Goal: Connect with others: Connect with others

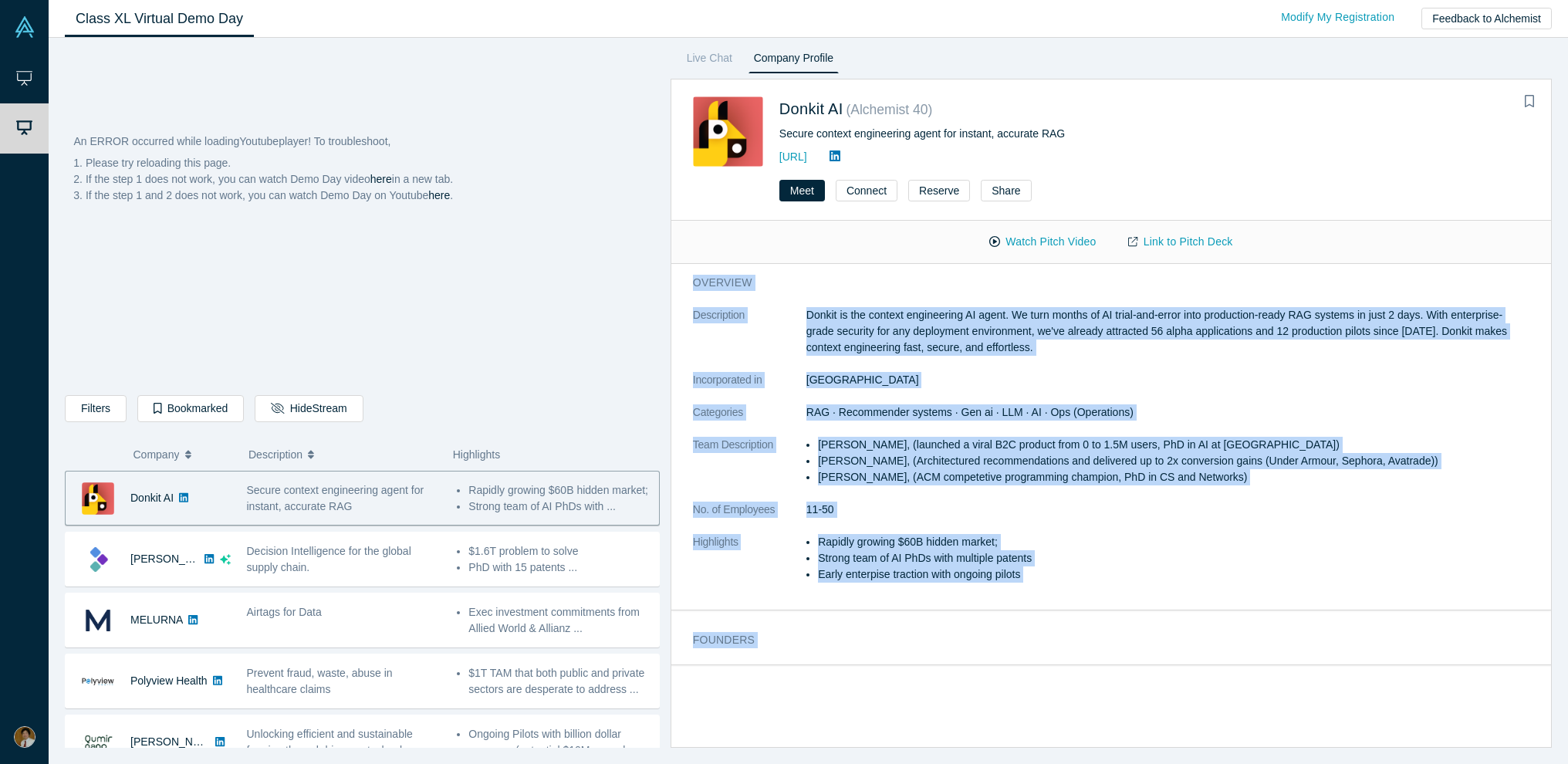
click at [984, 581] on div "An ERROR occurred while loading Youtube player! To troubleshoot, Please try rel…" at bounding box center [808, 400] width 1519 height 726
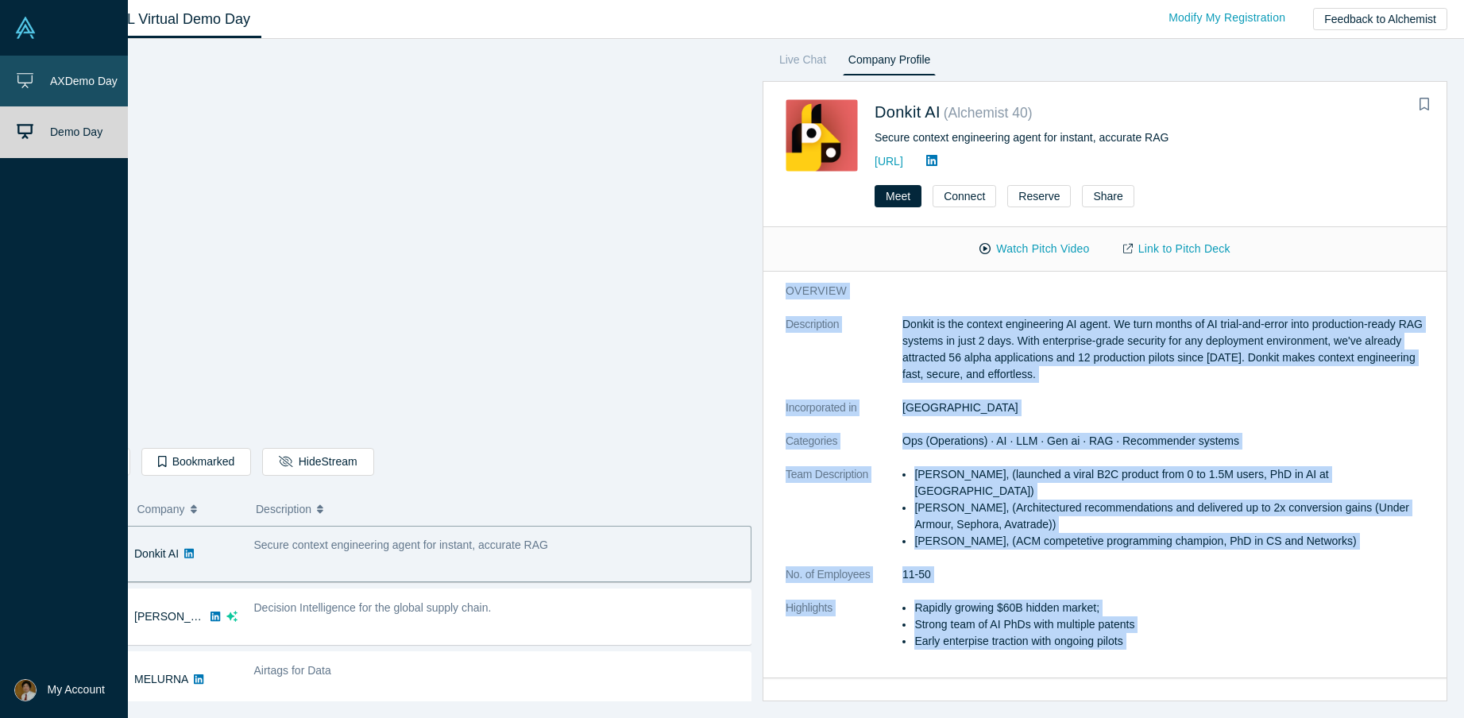
click at [52, 87] on span "AX Demo Day" at bounding box center [84, 81] width 68 height 13
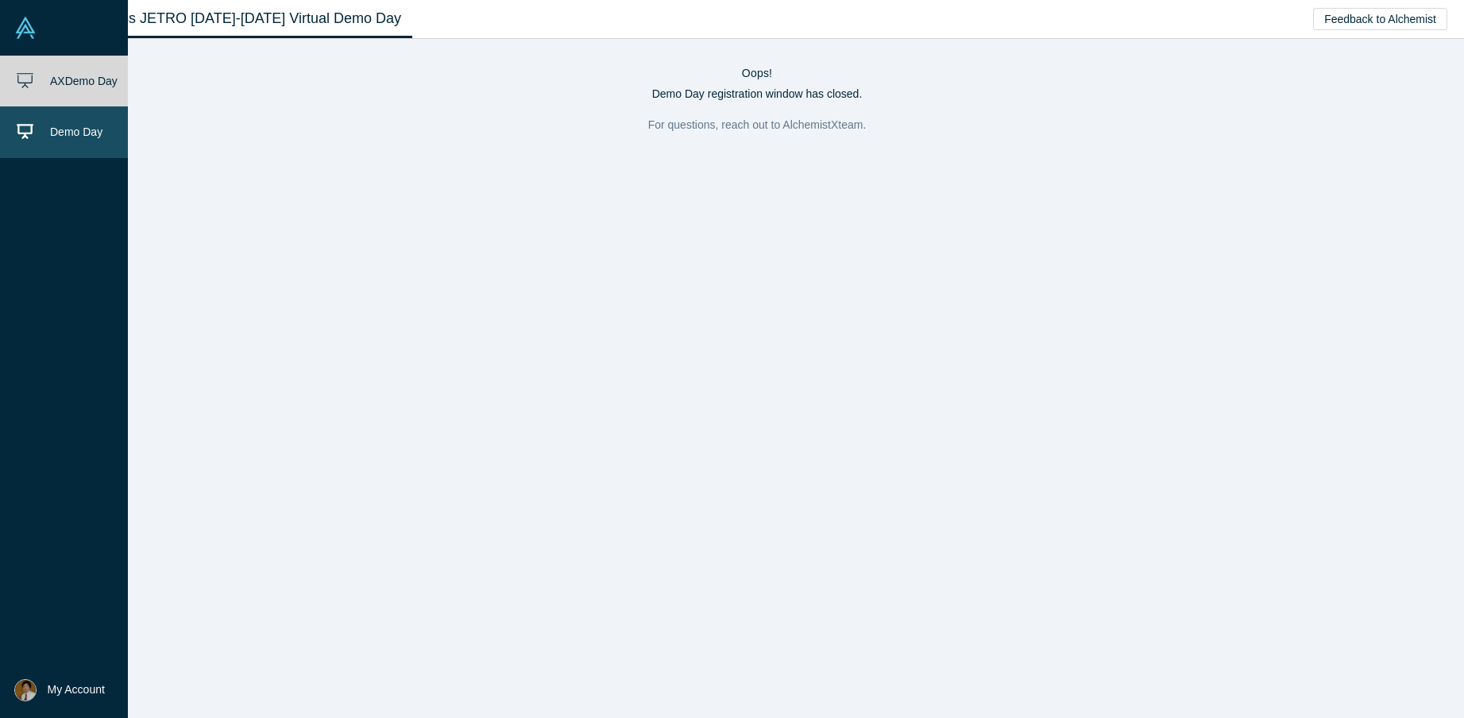
click at [37, 129] on link "Demo Day" at bounding box center [64, 131] width 128 height 51
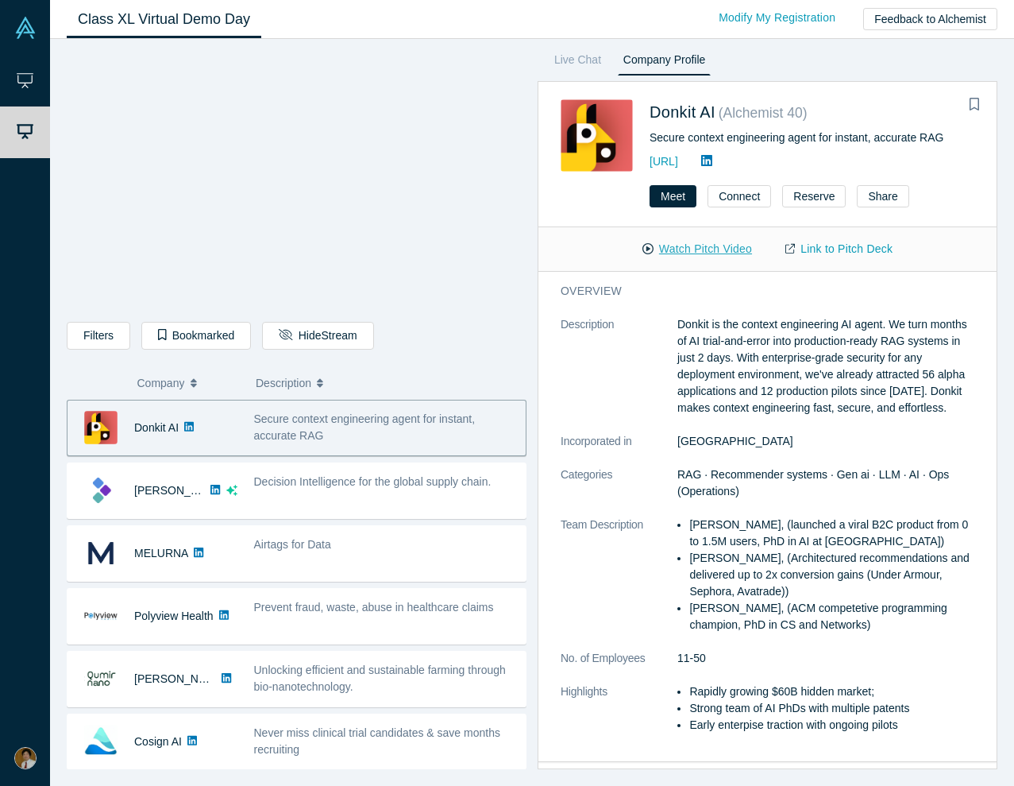
click at [674, 241] on button "Watch Pitch Video" at bounding box center [697, 249] width 143 height 28
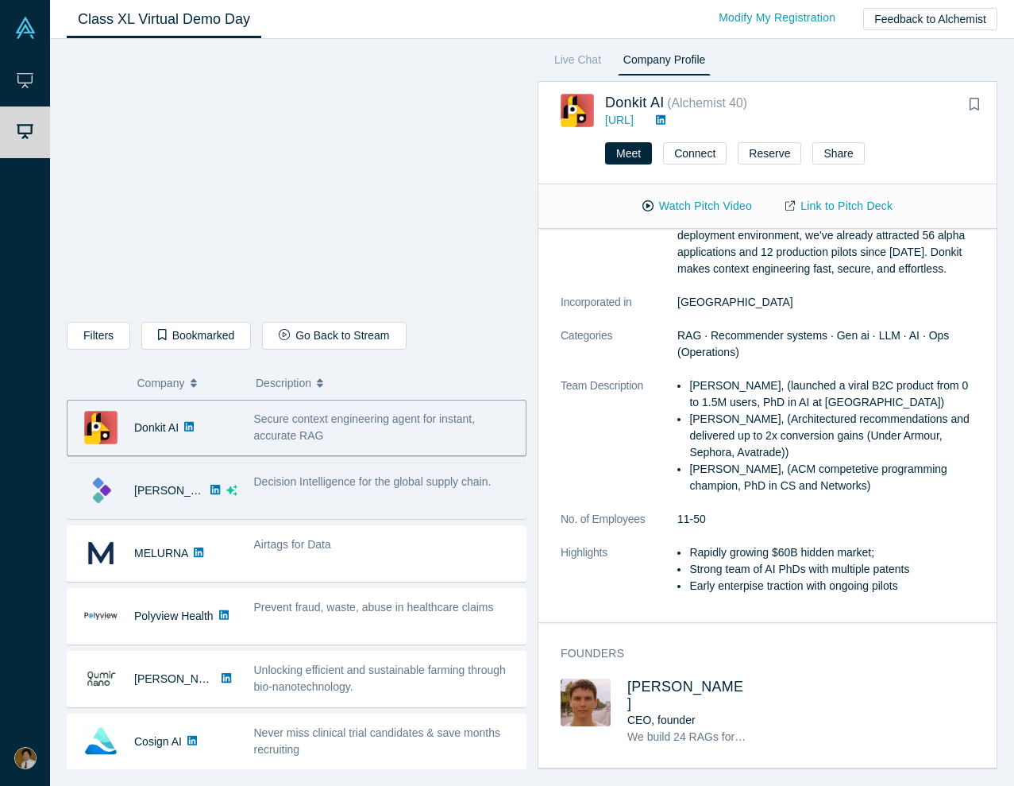
click at [360, 499] on div "Decision Intelligence for the global supply chain." at bounding box center [385, 490] width 280 height 50
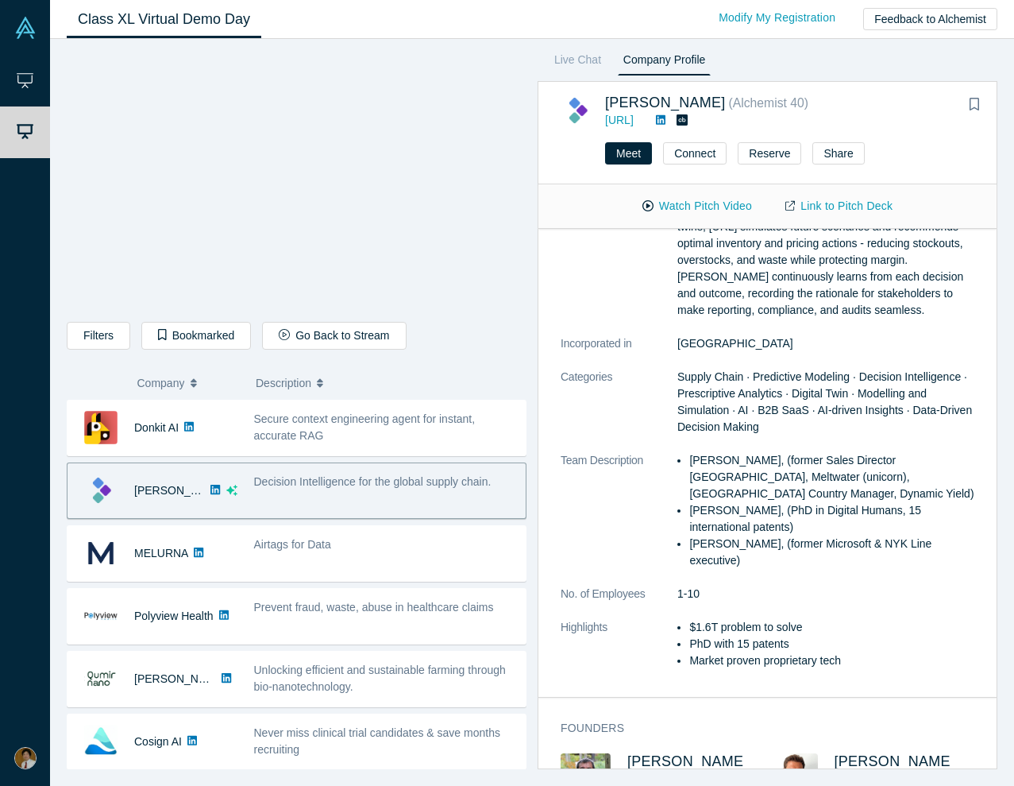
scroll to position [268, 0]
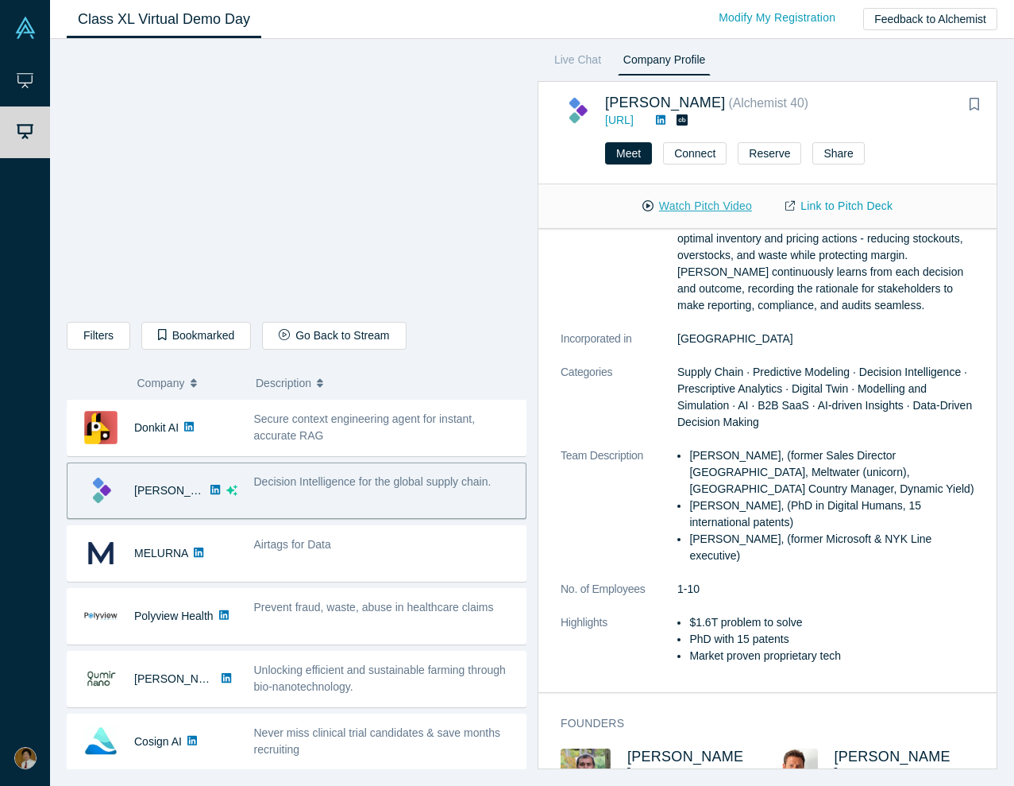
click at [680, 207] on button "Watch Pitch Video" at bounding box center [697, 206] width 143 height 28
drag, startPoint x: 689, startPoint y: 455, endPoint x: 763, endPoint y: 453, distance: 73.9
click at [763, 453] on li "[PERSON_NAME], (former Sales Director [GEOGRAPHIC_DATA], Meltwater (unicorn), […" at bounding box center [831, 472] width 285 height 50
copy li "[PERSON_NAME]"
click at [848, 207] on link "Link to Pitch Deck" at bounding box center [839, 206] width 141 height 28
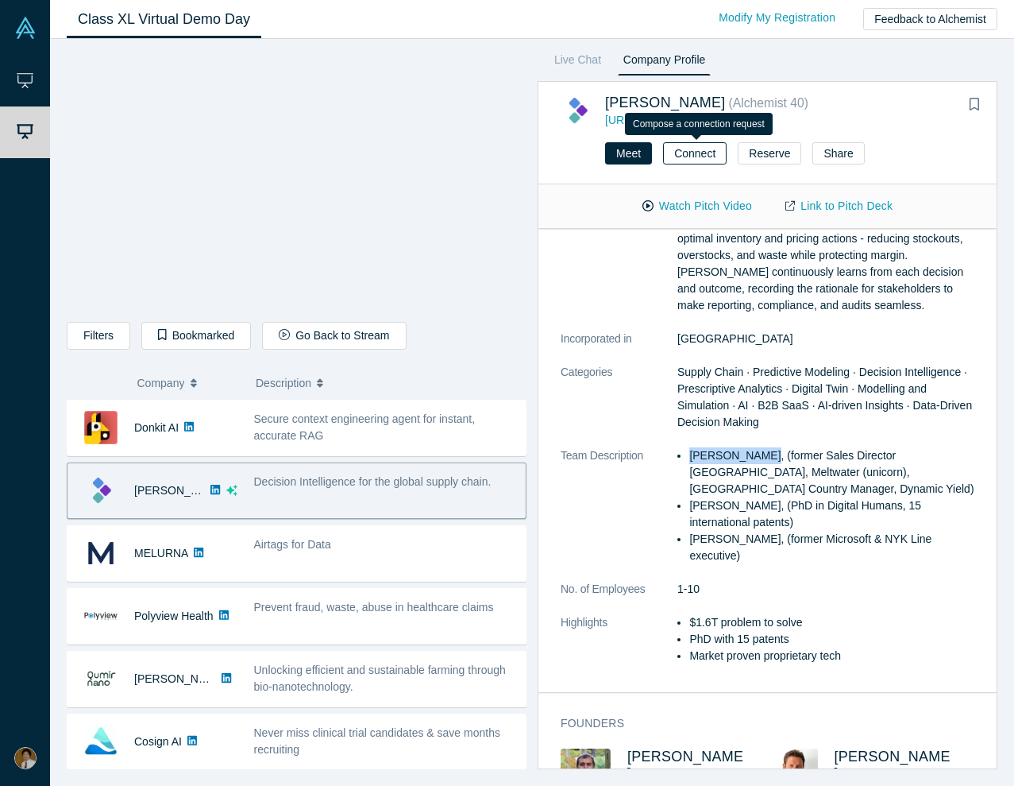
click at [693, 153] on button "Connect" at bounding box center [695, 153] width 64 height 22
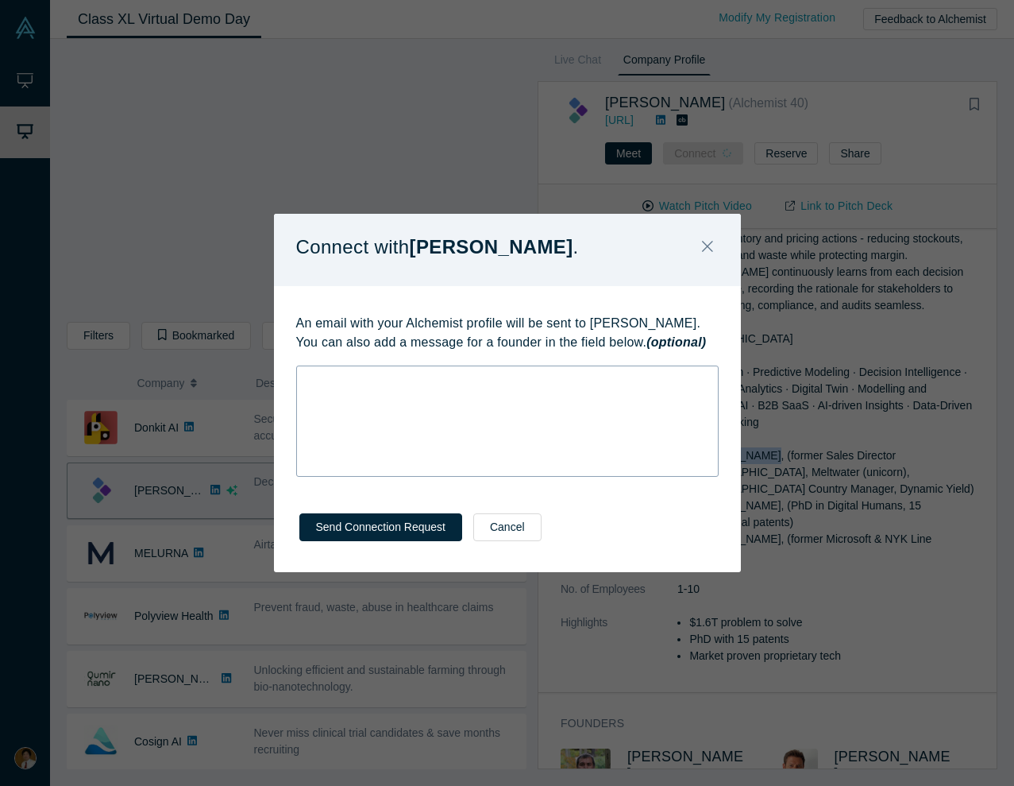
click at [584, 379] on div "rdw-editor" at bounding box center [507, 379] width 401 height 17
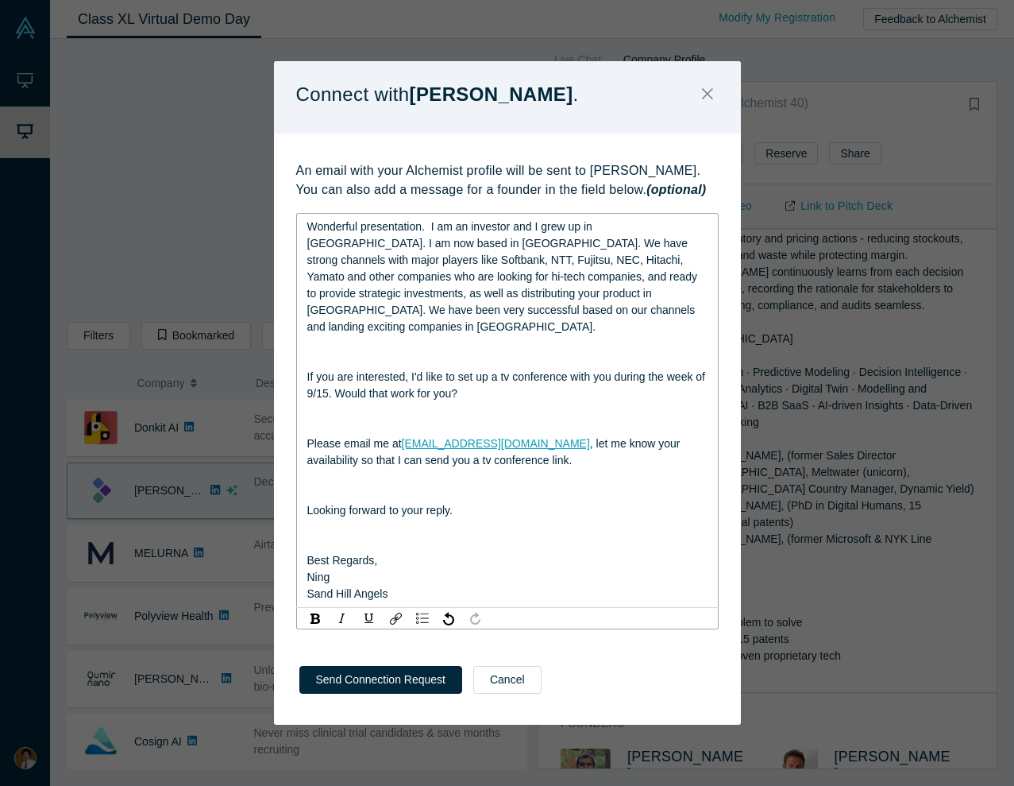
click at [339, 352] on div "rdw-editor" at bounding box center [507, 360] width 401 height 17
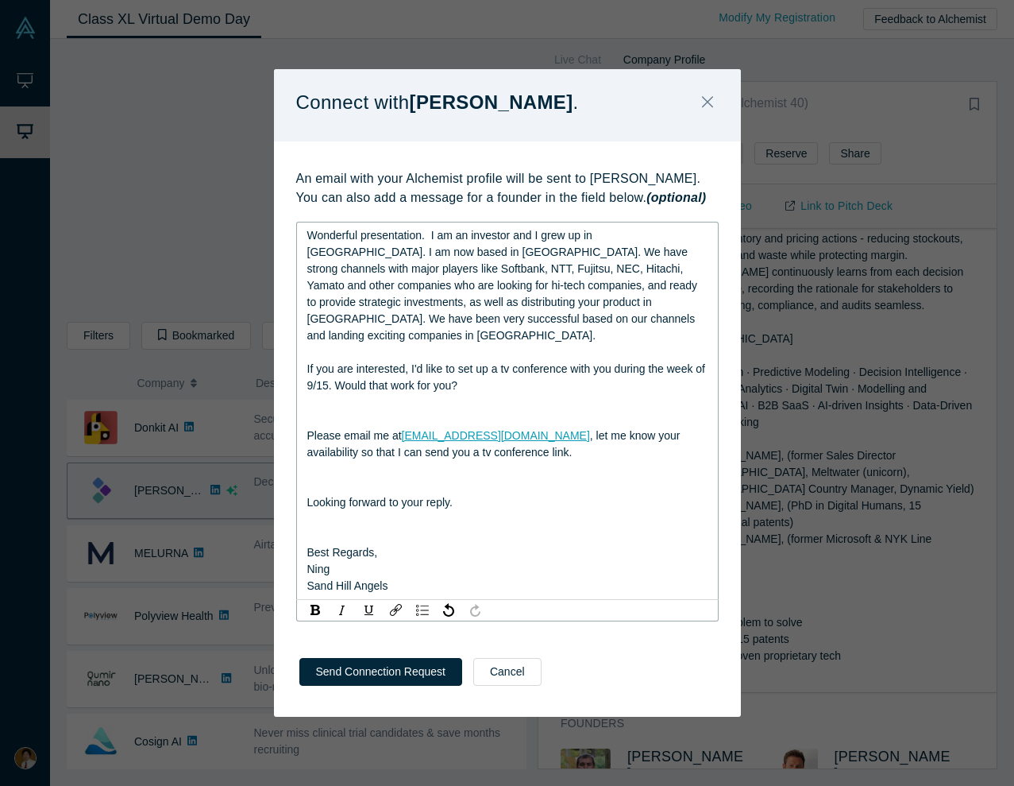
click at [430, 241] on span "Wonderful presentation. I am an investor and I grew up in [GEOGRAPHIC_DATA]. I …" at bounding box center [503, 285] width 393 height 113
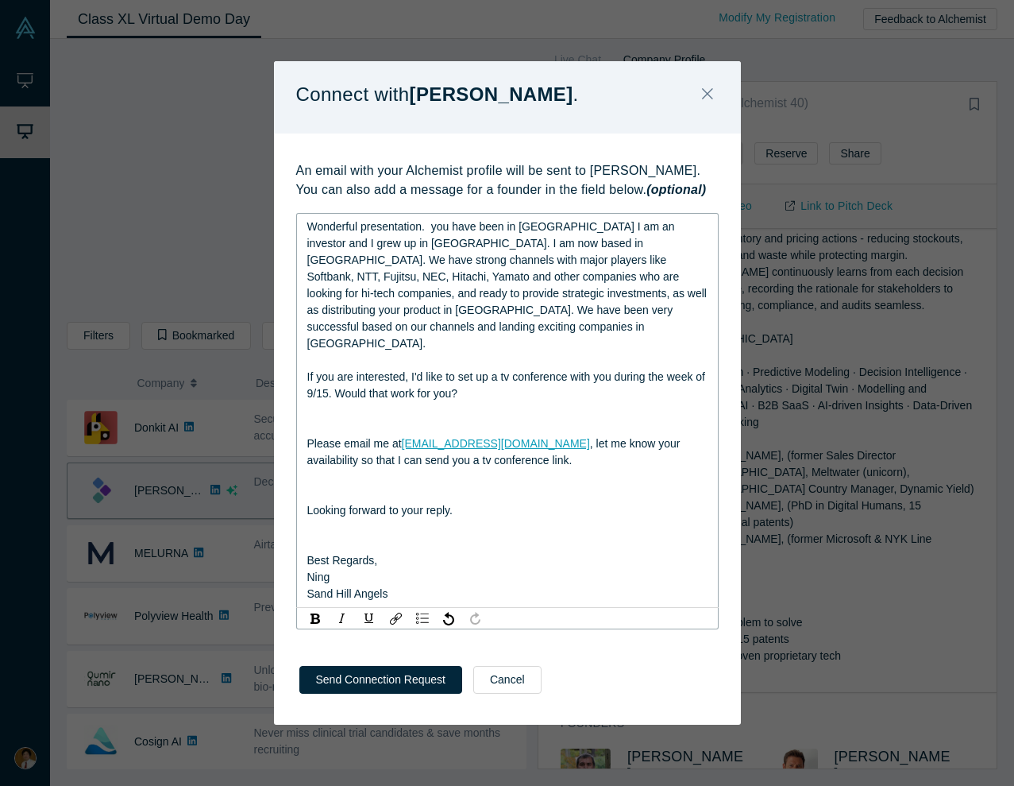
click at [438, 242] on span "Wonderful presentation. you have been in [GEOGRAPHIC_DATA] I am an investor and…" at bounding box center [508, 284] width 403 height 129
click at [550, 243] on span "Wonderful presentation. You have been in [GEOGRAPHIC_DATA] I am an investor and…" at bounding box center [508, 284] width 403 height 129
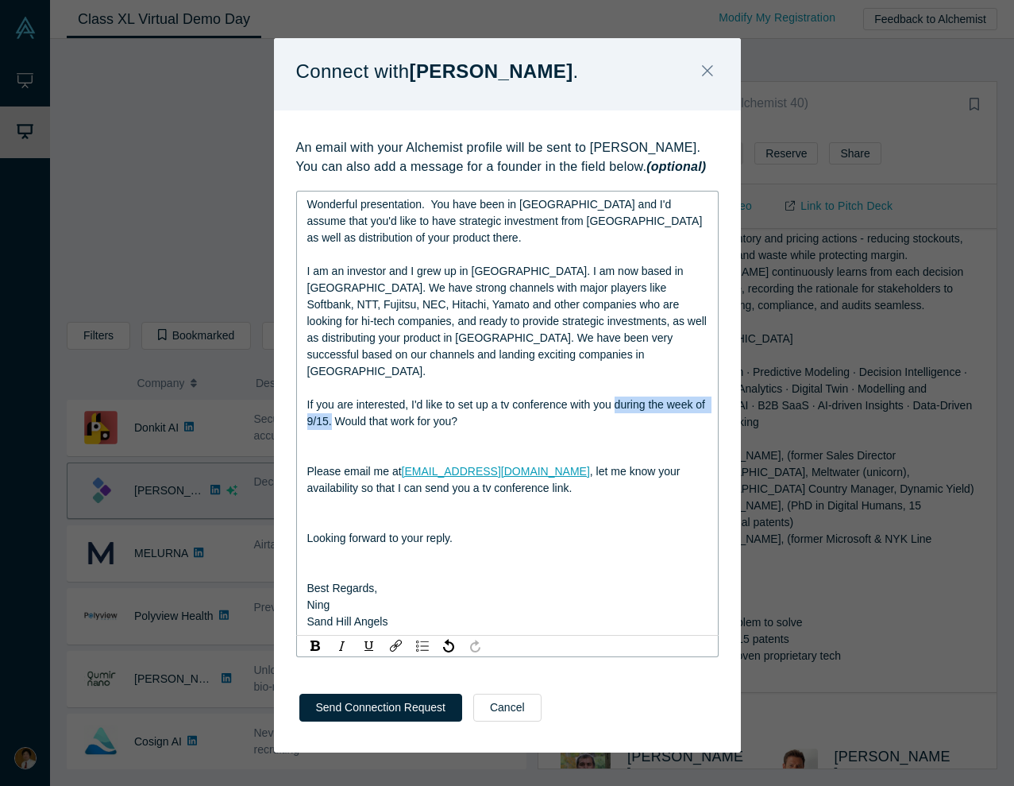
drag, startPoint x: 619, startPoint y: 393, endPoint x: 345, endPoint y: 415, distance: 274.9
click at [345, 415] on span "If you are interested, I'd like to set up a tv conference with you during the w…" at bounding box center [507, 412] width 401 height 29
click at [382, 407] on div "If you are interested, I'd like to set up a tv conference with you. Would that …" at bounding box center [507, 412] width 401 height 33
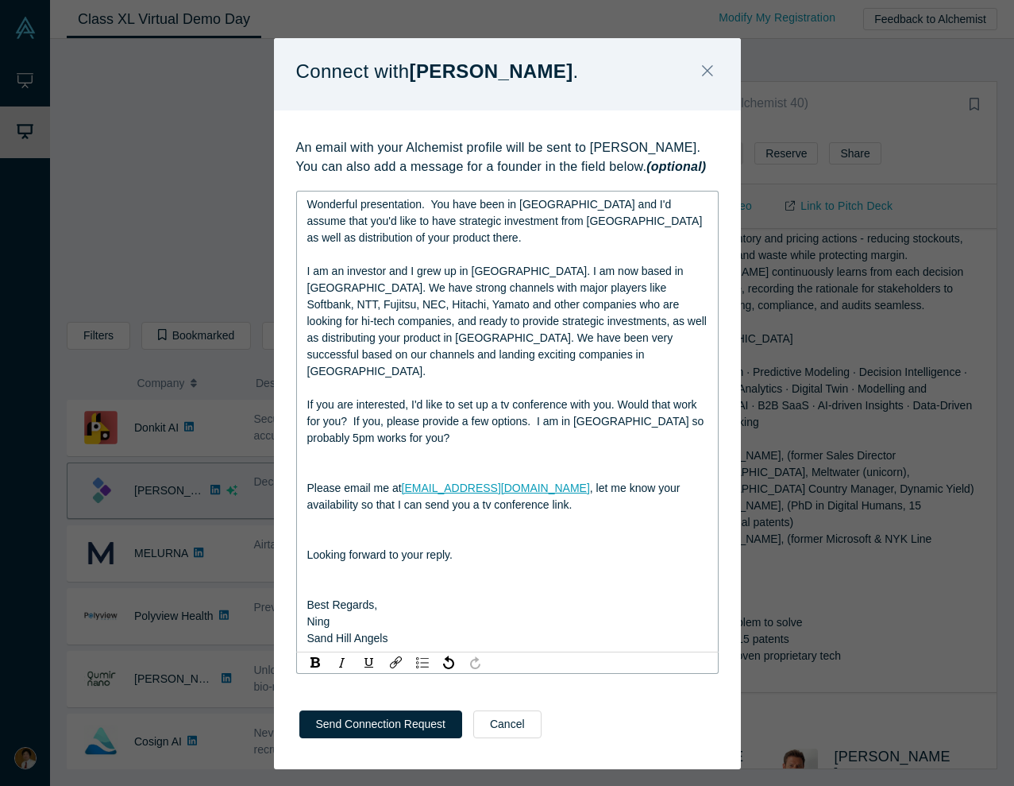
click at [686, 407] on div "If you are interested, I'd like to set up a tv conference with you. Would that …" at bounding box center [507, 421] width 401 height 50
click at [547, 463] on div "rdw-editor" at bounding box center [507, 471] width 401 height 17
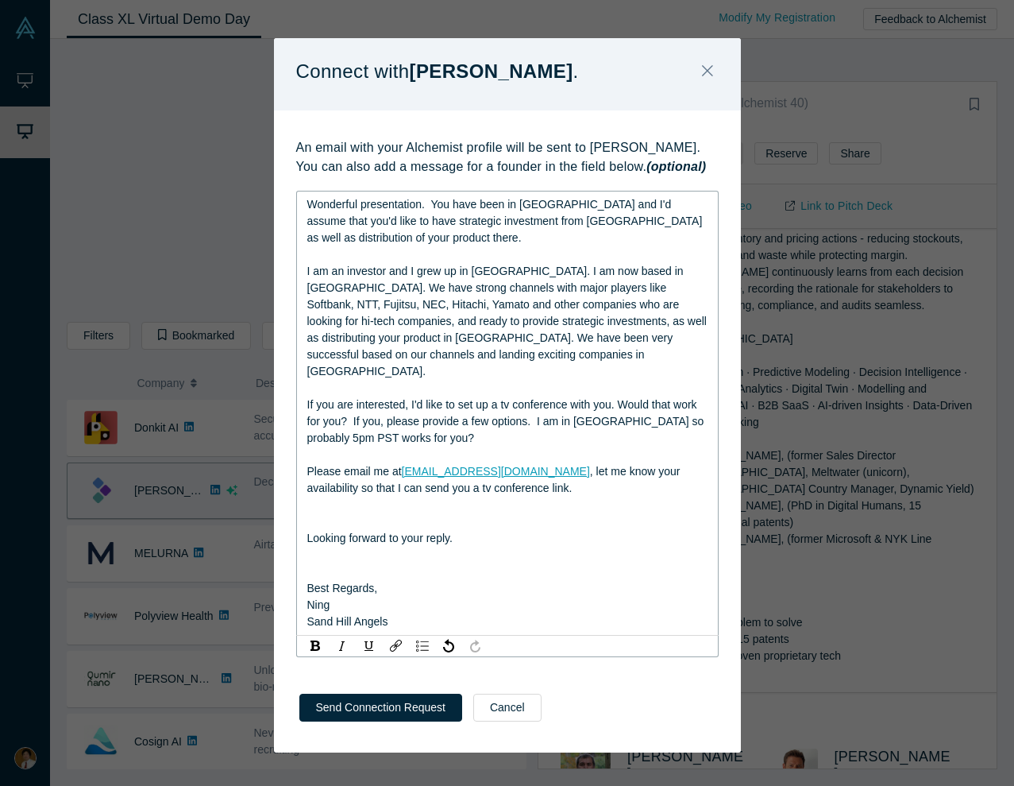
click at [453, 513] on div "rdw-editor" at bounding box center [507, 521] width 401 height 17
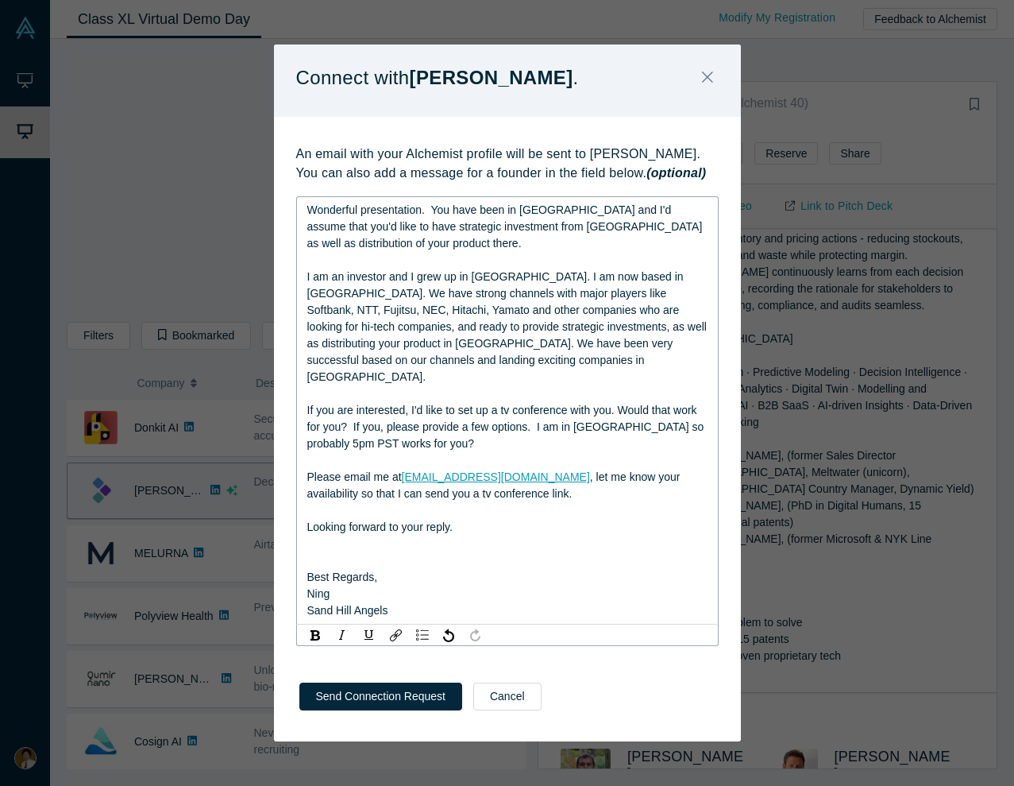
drag, startPoint x: 541, startPoint y: 470, endPoint x: 550, endPoint y: 477, distance: 11.3
click at [550, 477] on div "Please email me at [EMAIL_ADDRESS][DOMAIN_NAME] , let me know your availability…" at bounding box center [507, 485] width 401 height 33
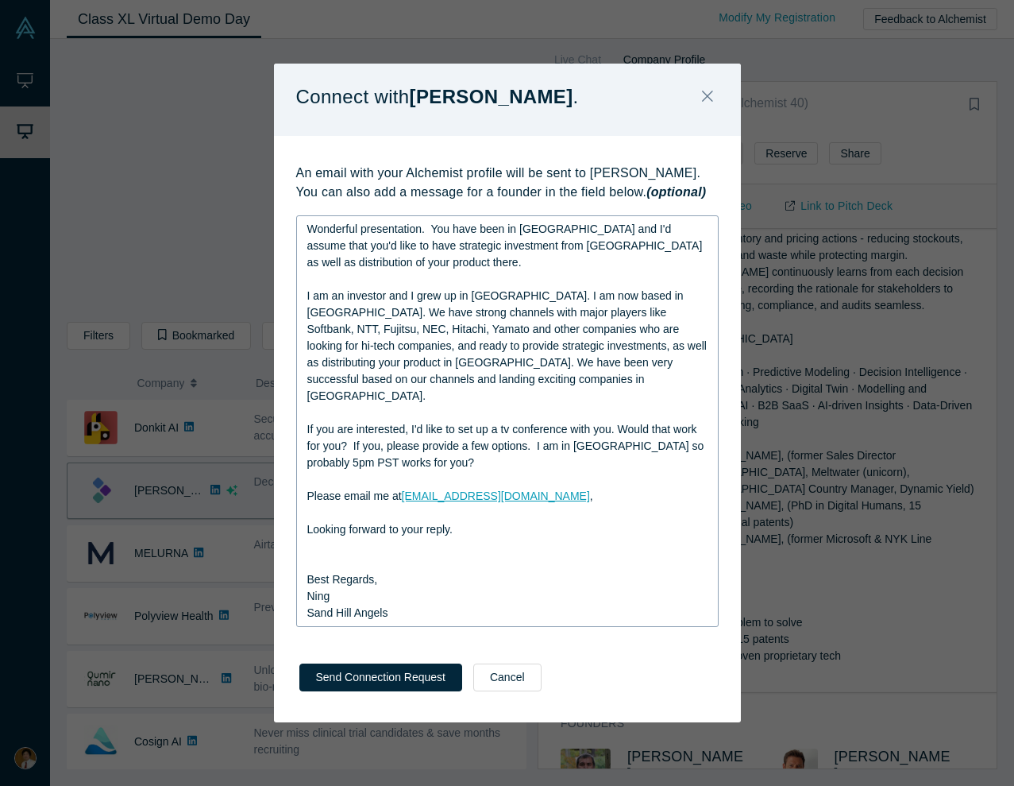
click at [303, 512] on div "Wonderful presentation. You have been in [GEOGRAPHIC_DATA] and I'd assume that …" at bounding box center [507, 420] width 423 height 411
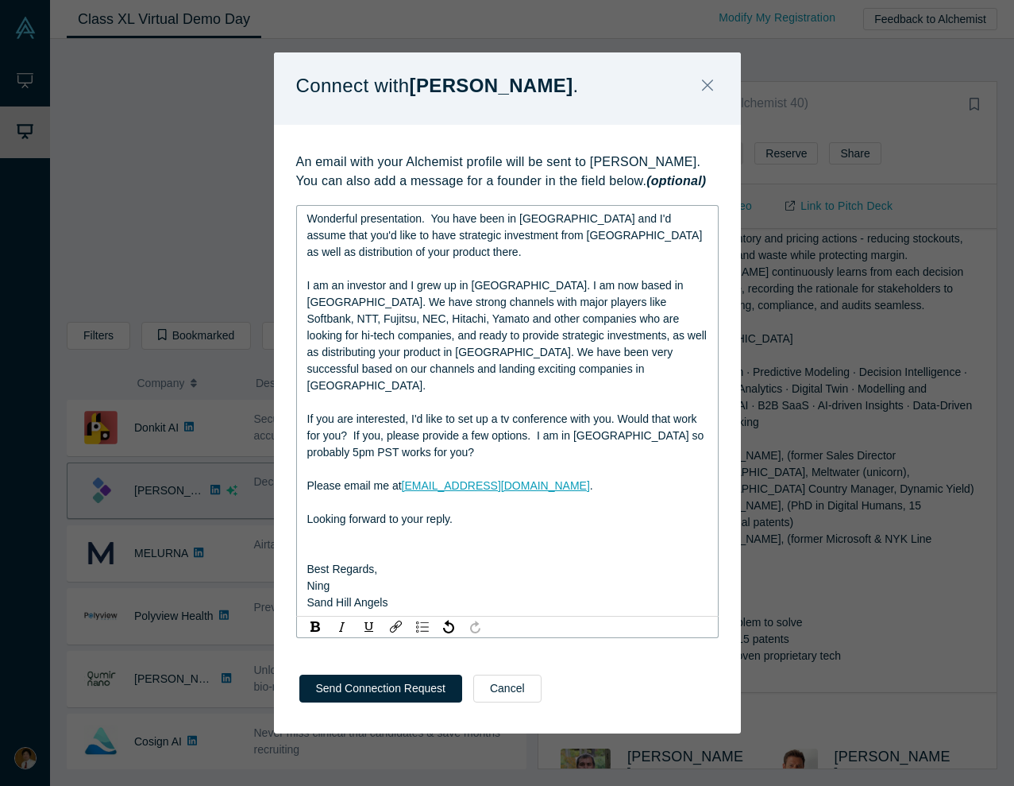
click at [311, 512] on span "Looking forward to your reply." at bounding box center [379, 518] width 145 height 13
click at [307, 512] on span "Looking forward to your reply." at bounding box center [379, 518] width 145 height 13
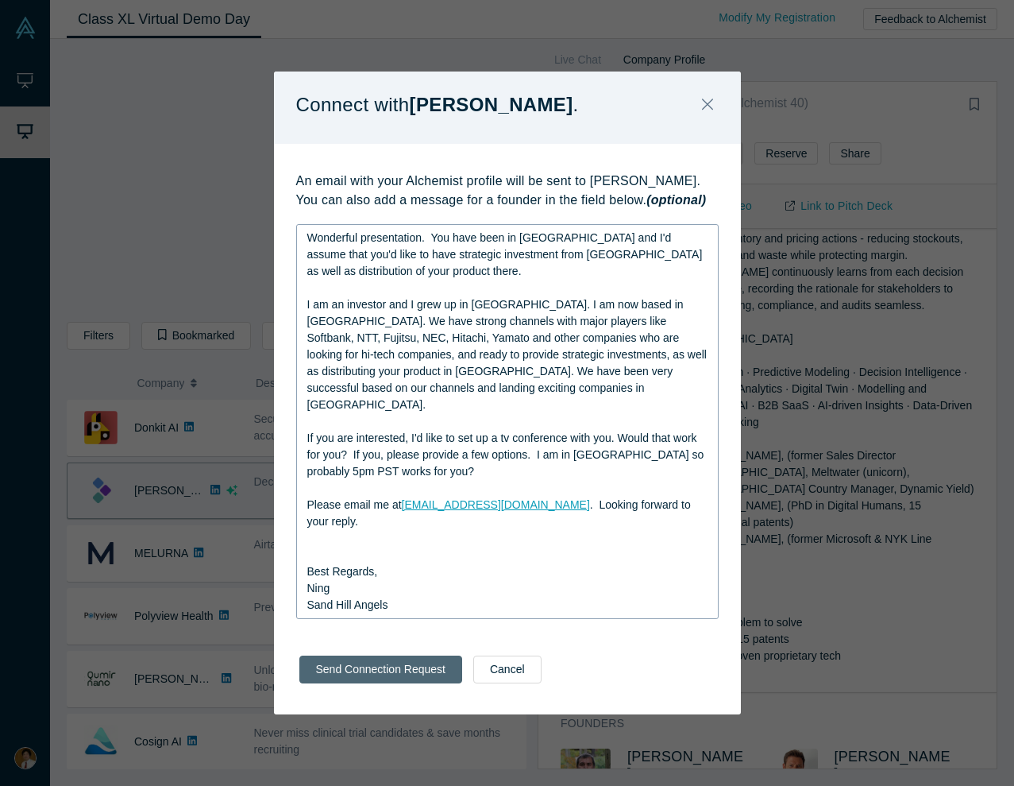
click at [361, 598] on button "Send Connection Request" at bounding box center [380, 669] width 163 height 28
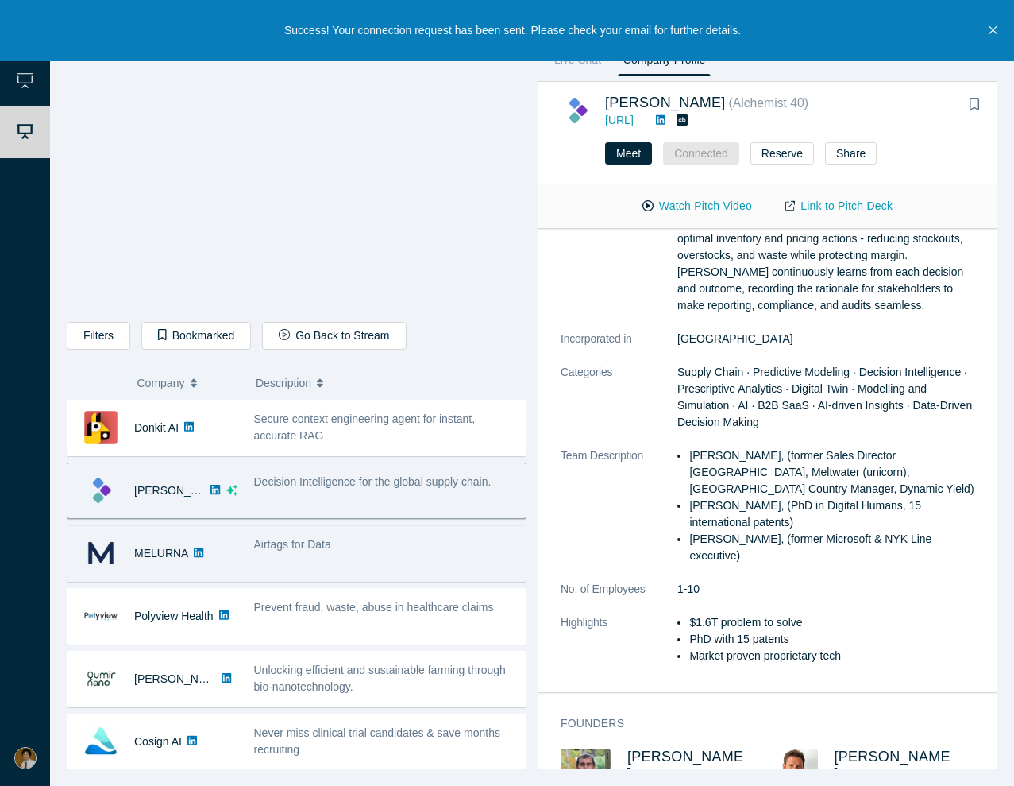
click at [371, 554] on div "Airtags for Data" at bounding box center [385, 553] width 280 height 50
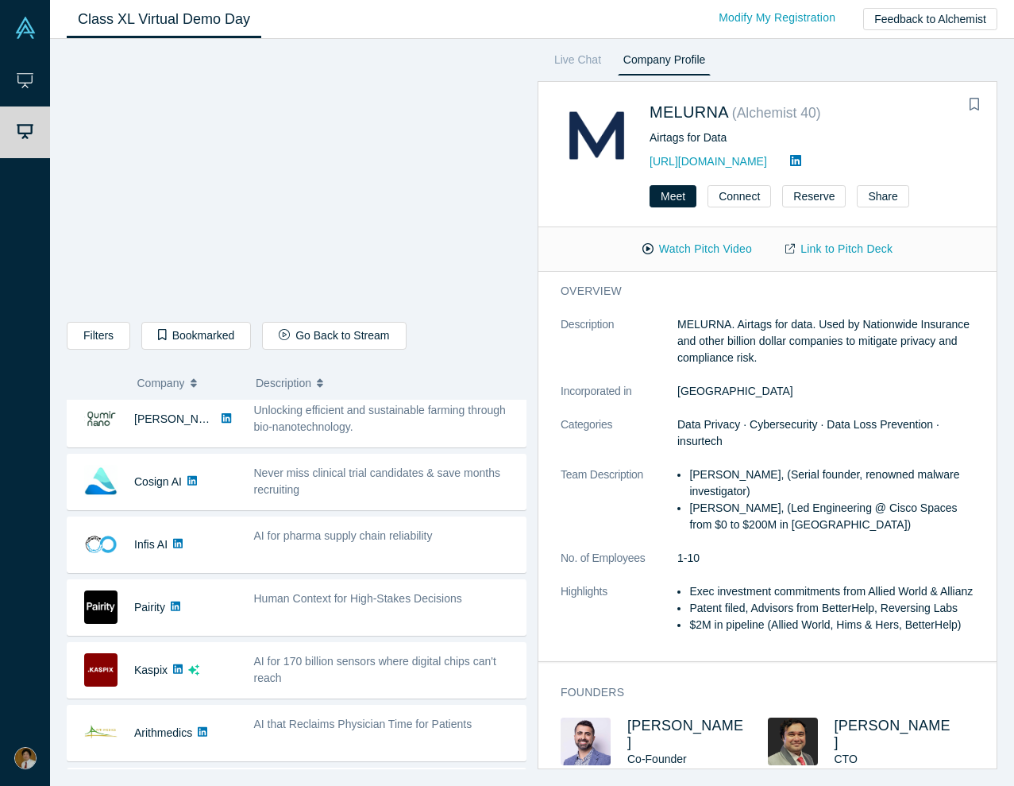
scroll to position [261, 0]
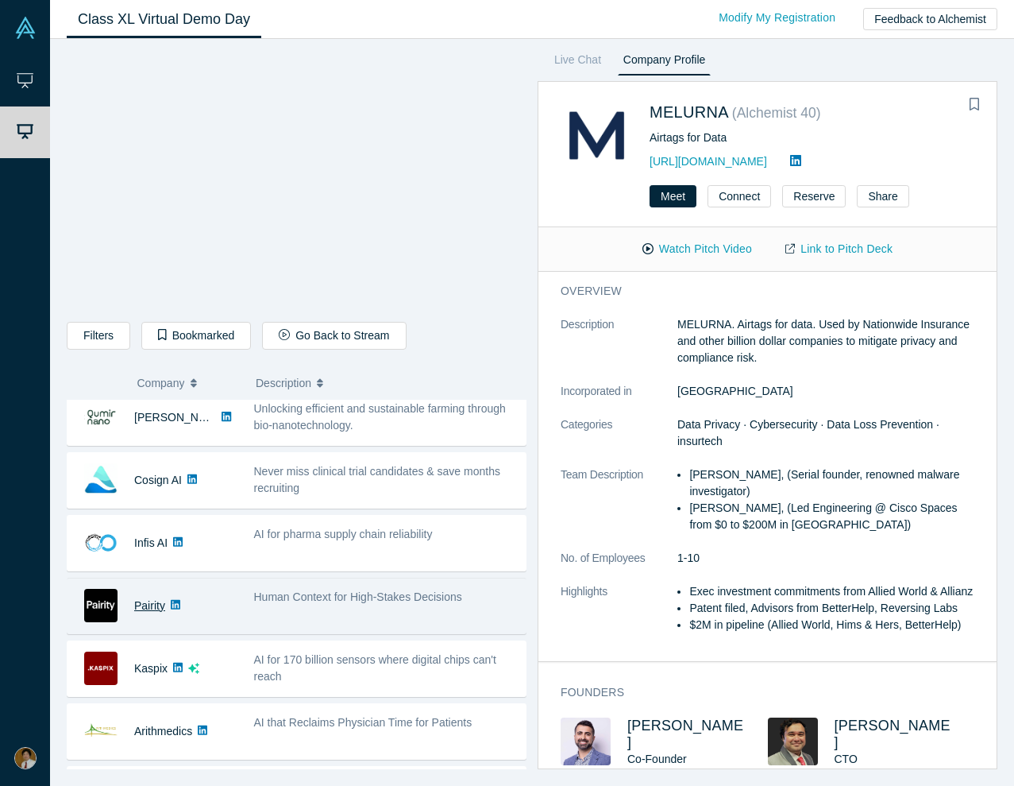
click at [137, 598] on link "Pairity" at bounding box center [149, 605] width 31 height 13
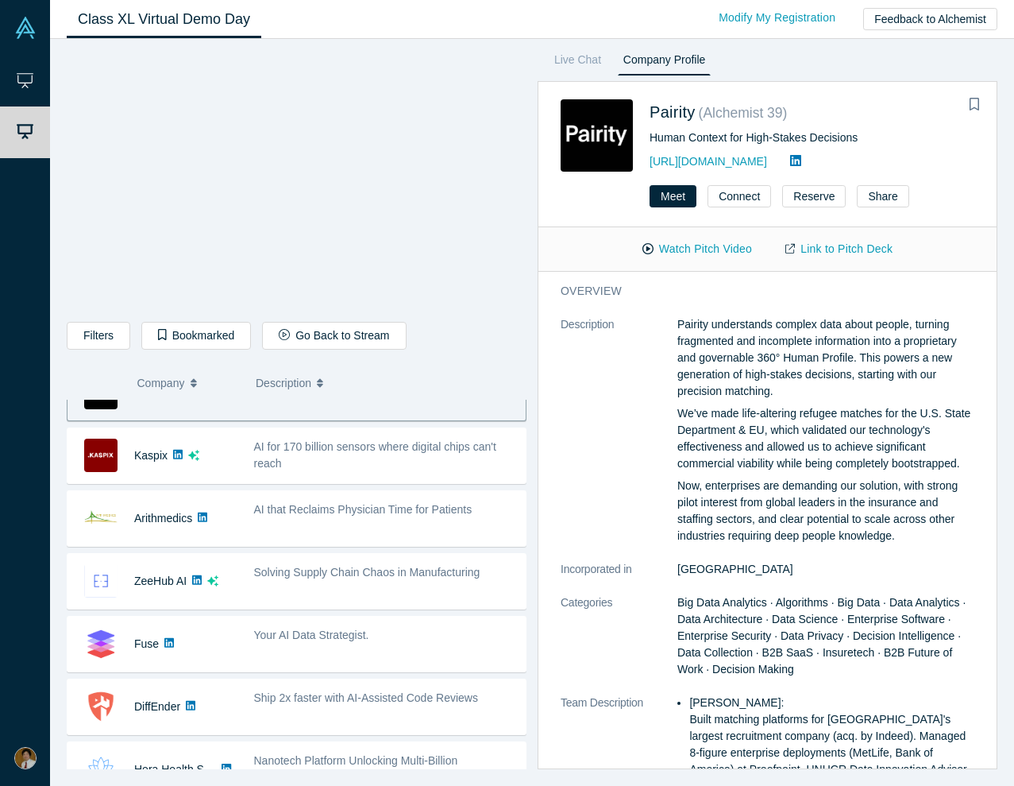
scroll to position [475, 0]
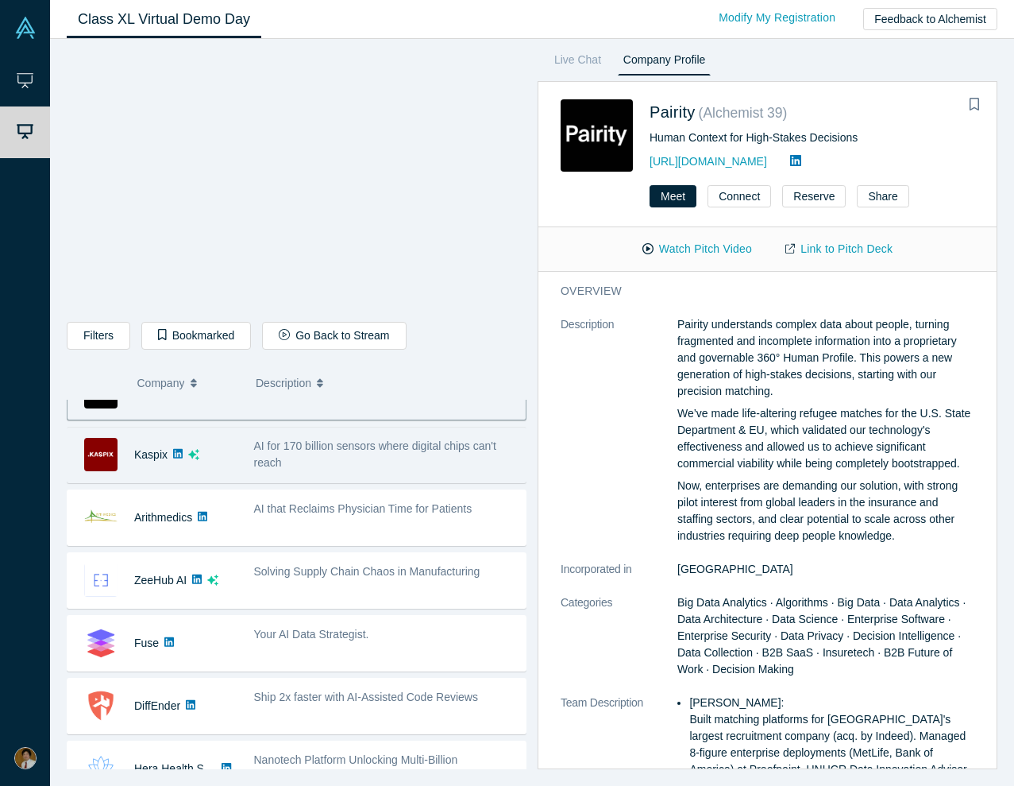
click at [319, 471] on div "AI for 170 billion sensors where digital chips can't reach" at bounding box center [385, 455] width 280 height 50
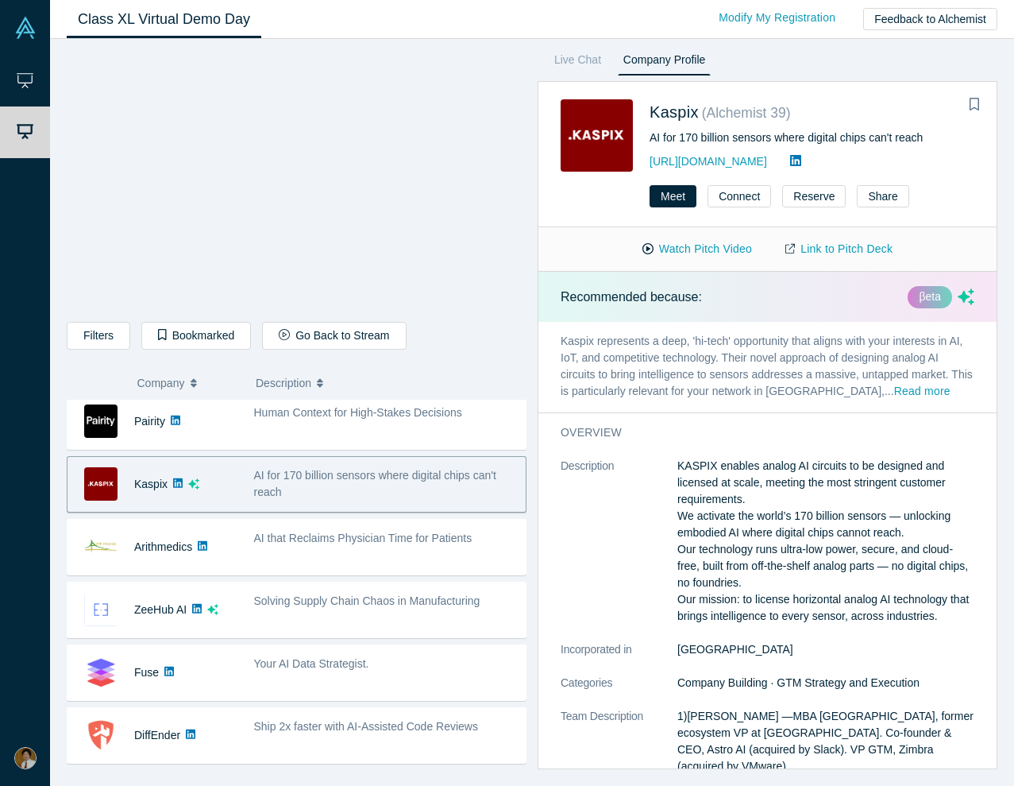
scroll to position [455, 0]
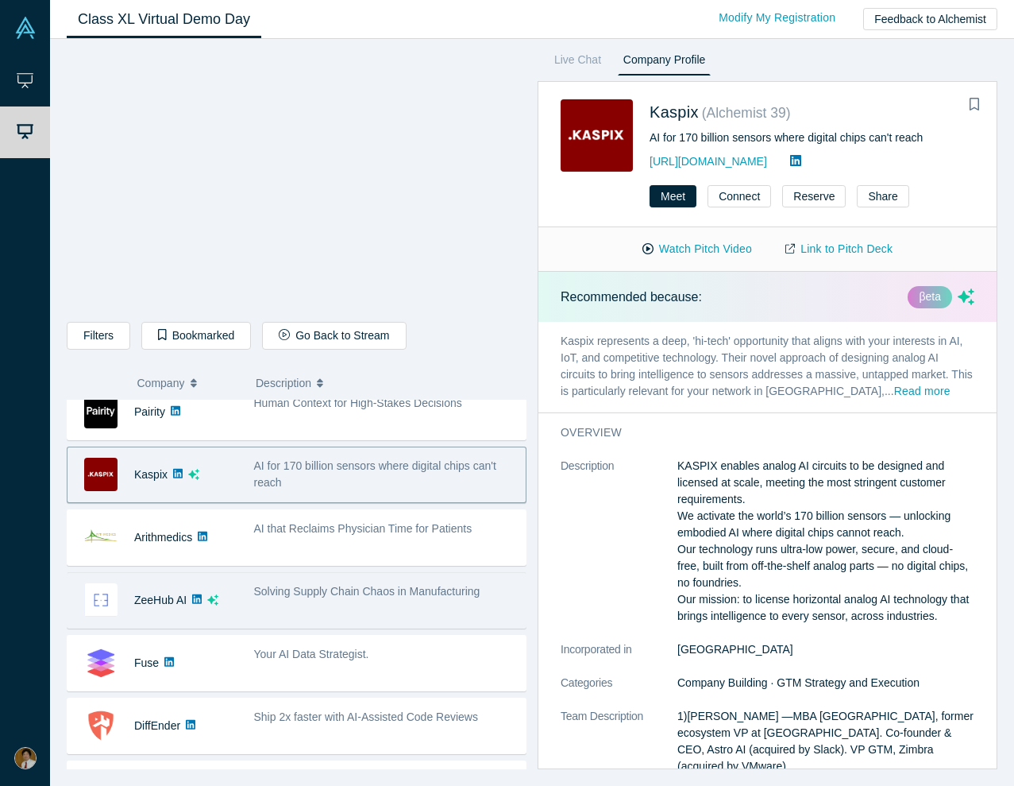
click at [236, 591] on div "ZeeHub AI" at bounding box center [153, 600] width 170 height 55
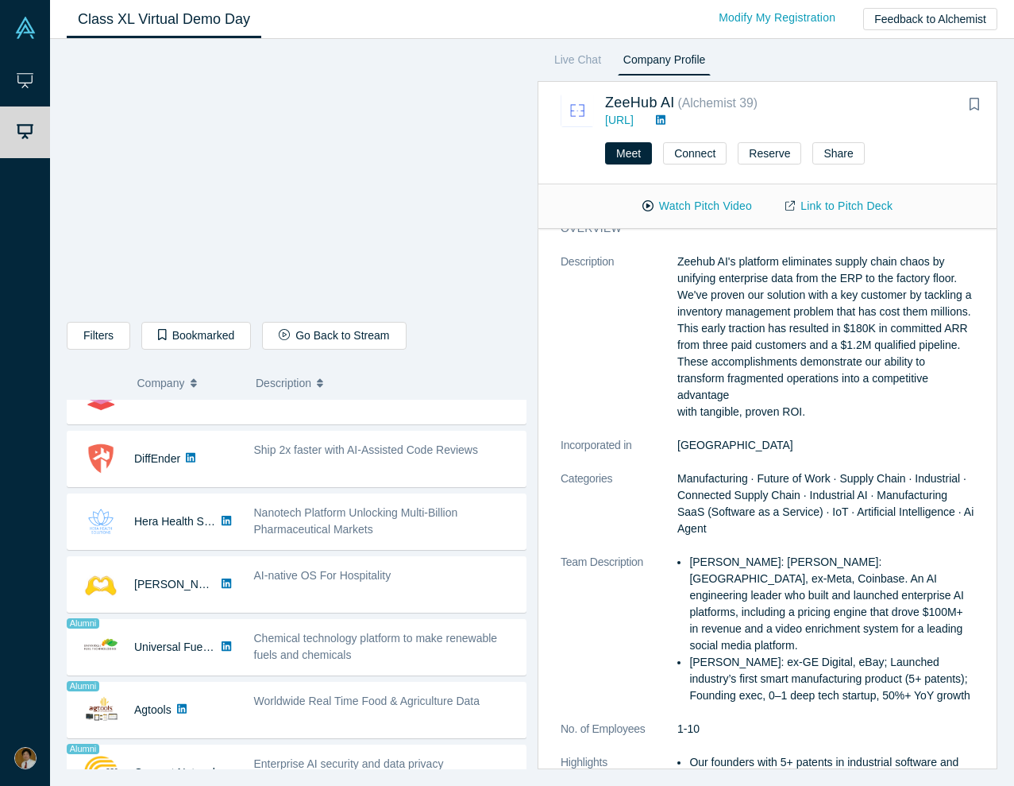
scroll to position [56, 0]
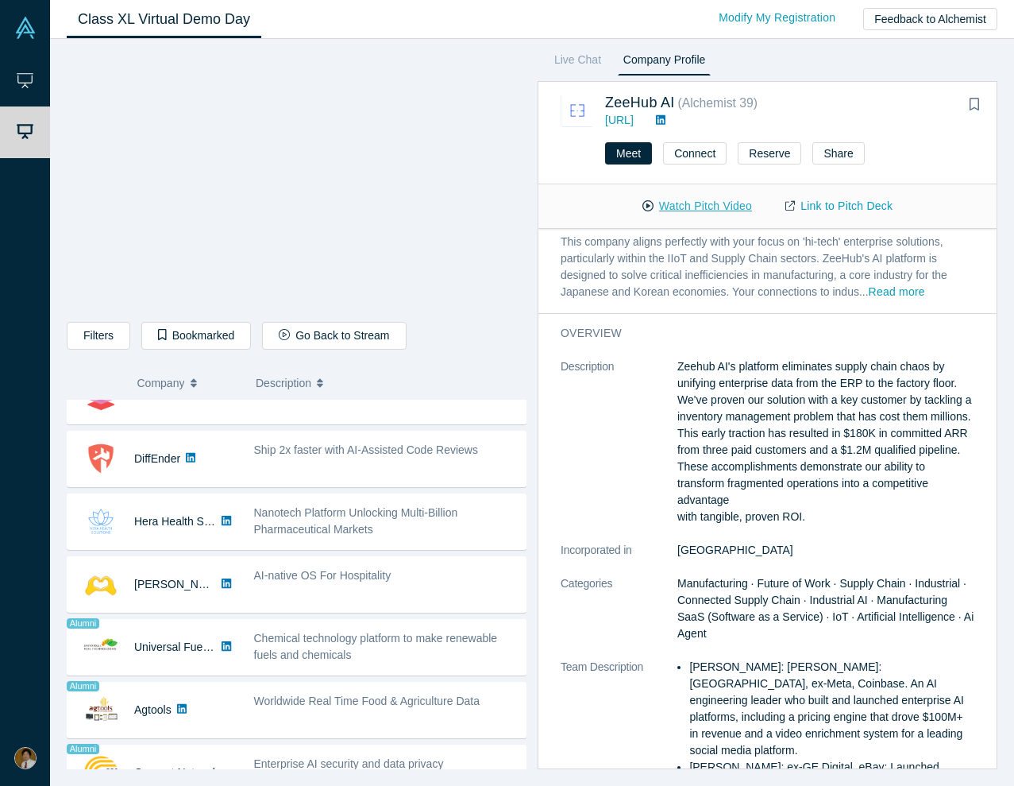
click at [687, 211] on button "Watch Pitch Video" at bounding box center [697, 206] width 143 height 28
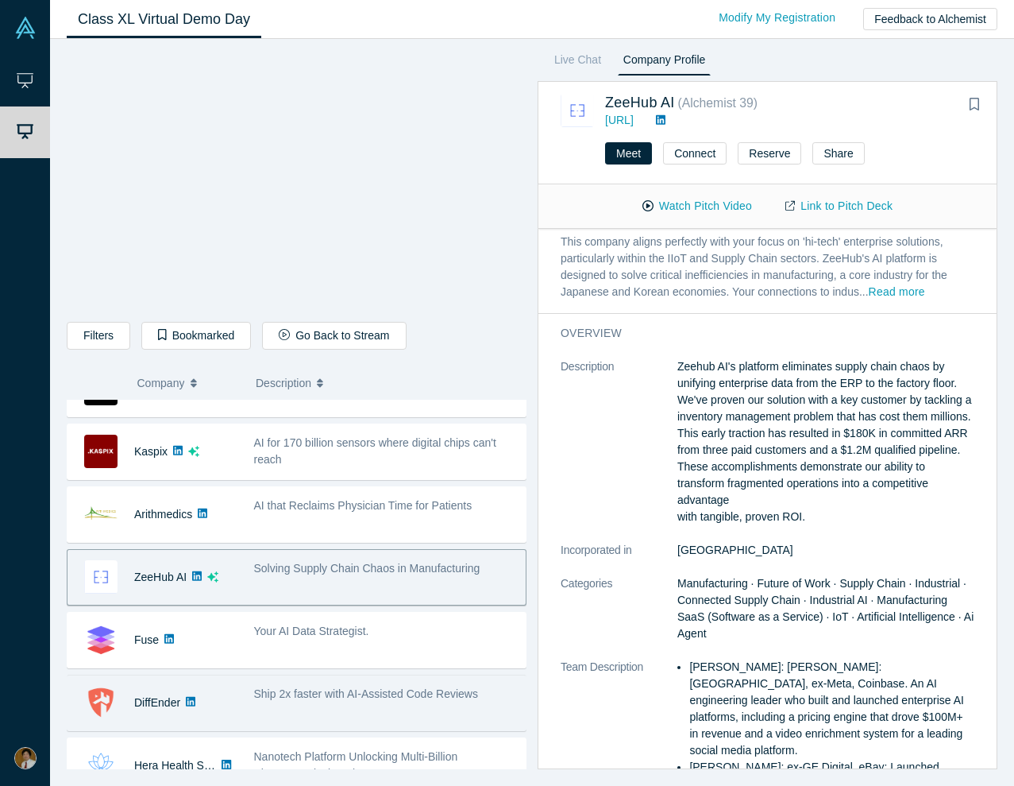
scroll to position [497, 0]
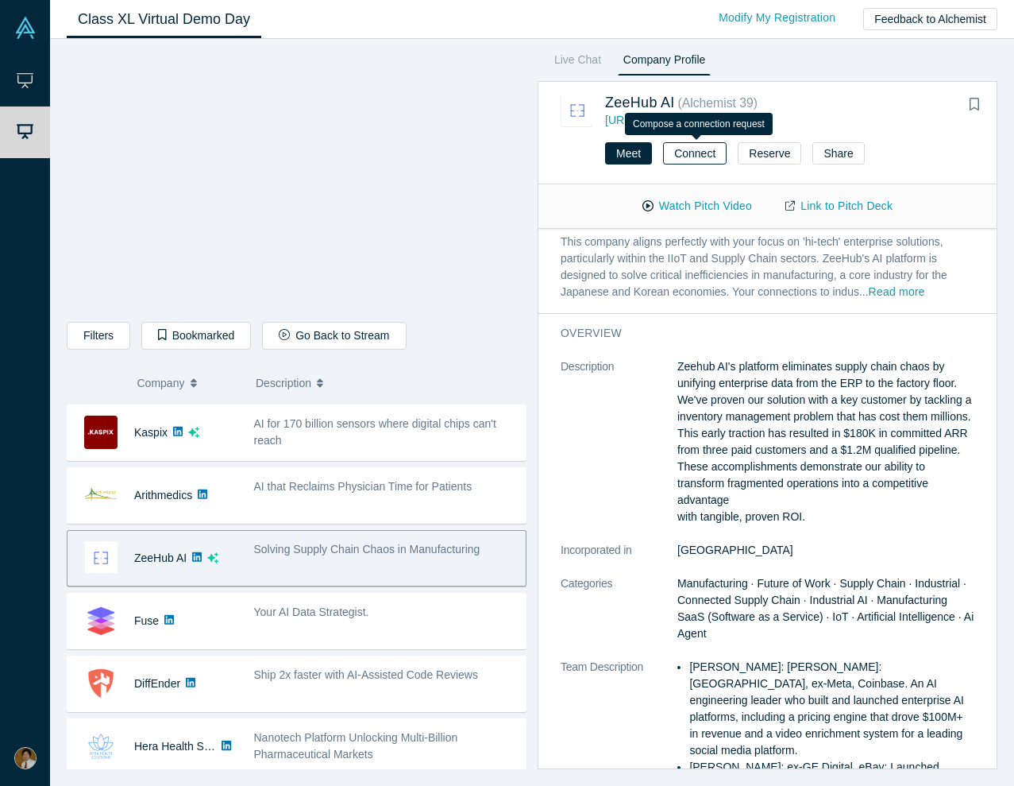
click at [692, 159] on button "Connect" at bounding box center [695, 153] width 64 height 22
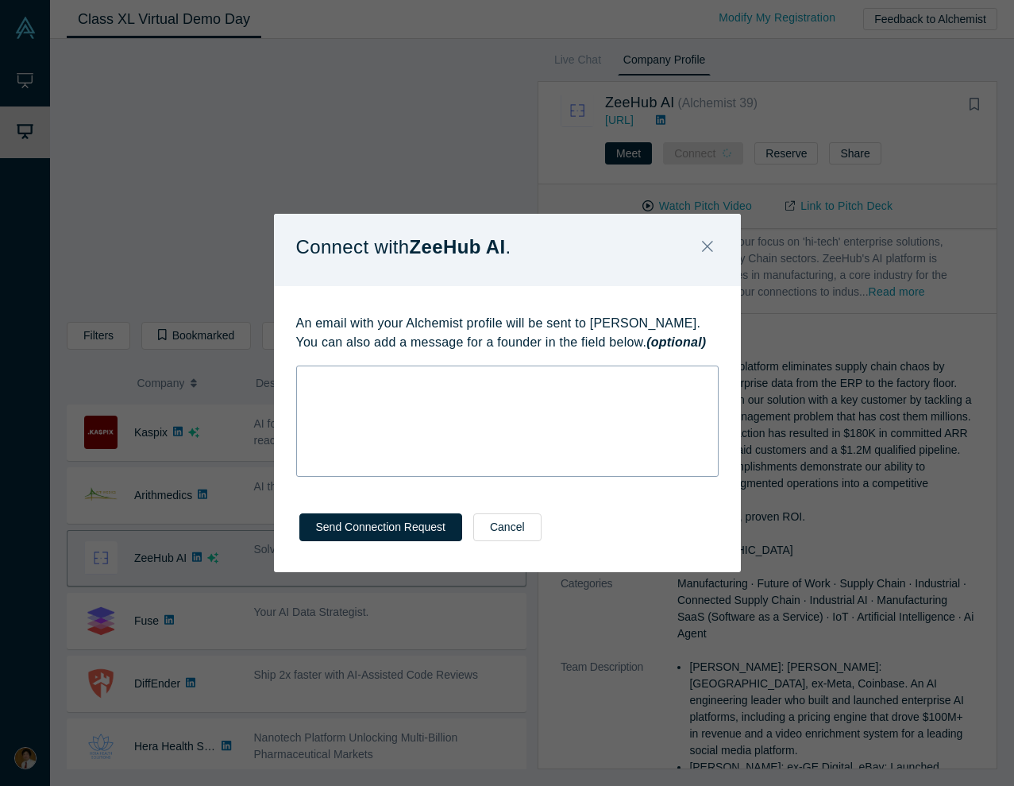
click at [486, 389] on div "rdw-wrapper" at bounding box center [507, 420] width 423 height 111
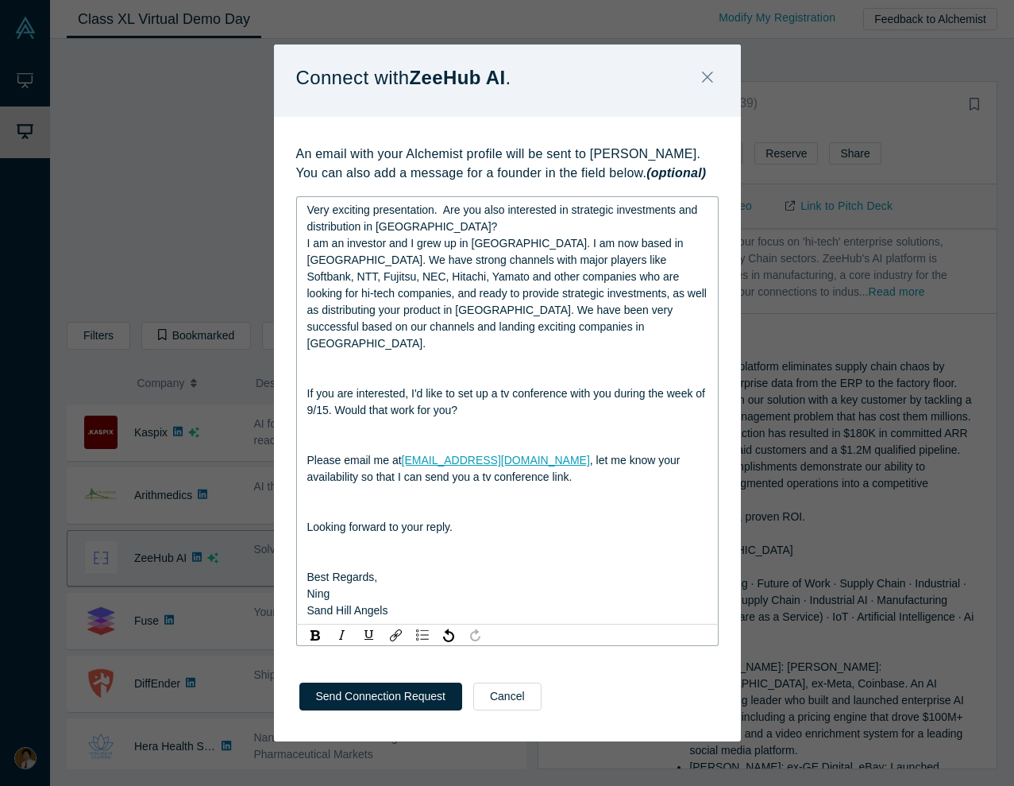
click at [442, 372] on div "rdw-editor" at bounding box center [507, 377] width 401 height 17
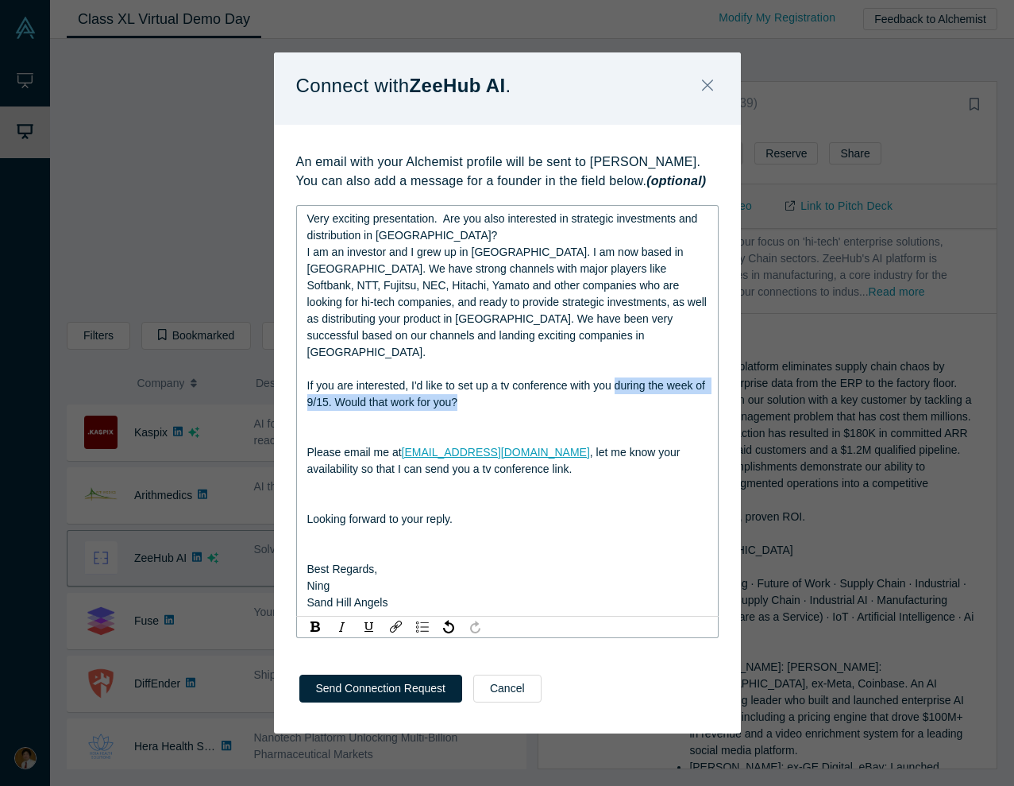
drag, startPoint x: 621, startPoint y: 378, endPoint x: 600, endPoint y: 392, distance: 25.8
click at [600, 392] on div "If you are interested, I'd like to set up a tv conference with you during the w…" at bounding box center [507, 393] width 401 height 33
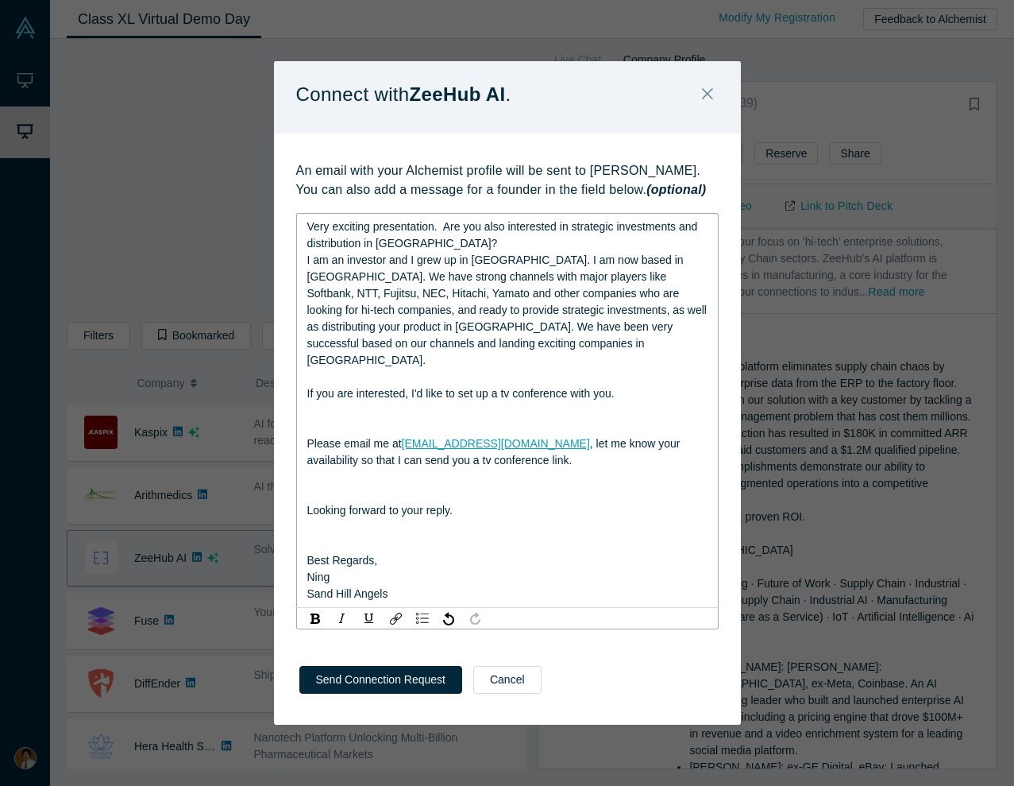
click at [307, 437] on span "Please email me at" at bounding box center [354, 443] width 95 height 13
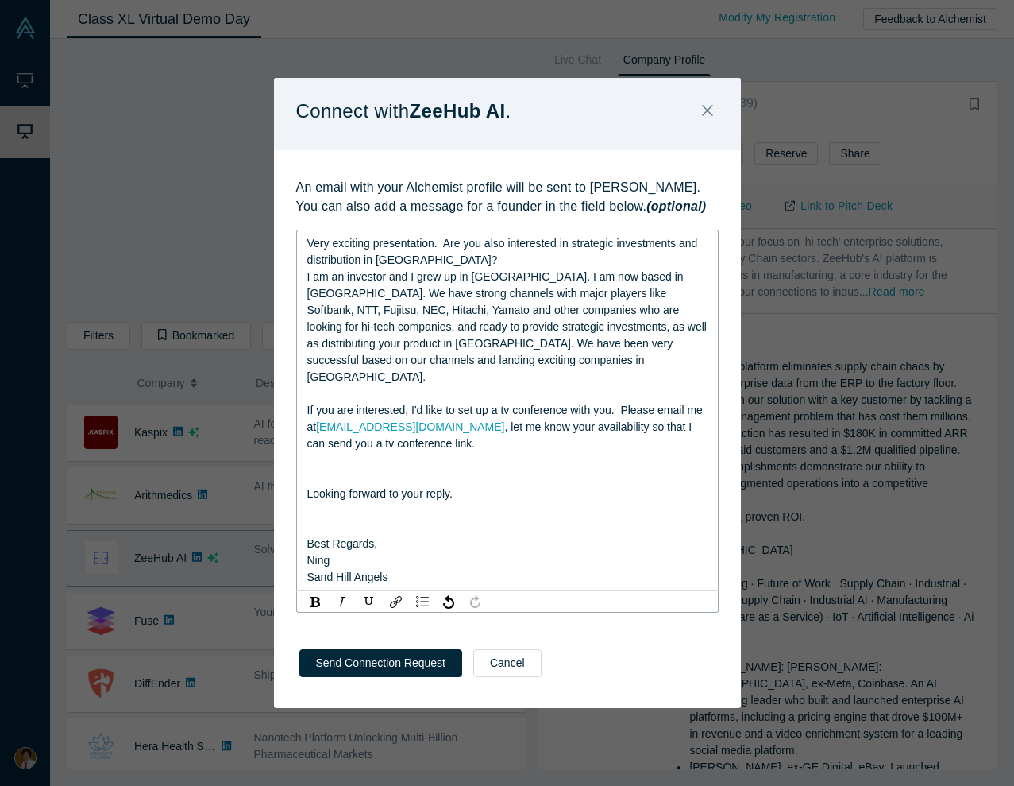
click at [312, 469] on div "rdw-editor" at bounding box center [507, 477] width 401 height 17
drag, startPoint x: 325, startPoint y: 438, endPoint x: 299, endPoint y: 438, distance: 26.2
click at [299, 438] on div "Very exciting presentation. Are you also interested in strategic investments an…" at bounding box center [507, 410] width 423 height 361
drag, startPoint x: 384, startPoint y: 436, endPoint x: 424, endPoint y: 436, distance: 40.5
click at [424, 436] on div "If you are interested, I'd like to set up a tv conference with you. Please emai…" at bounding box center [507, 427] width 401 height 50
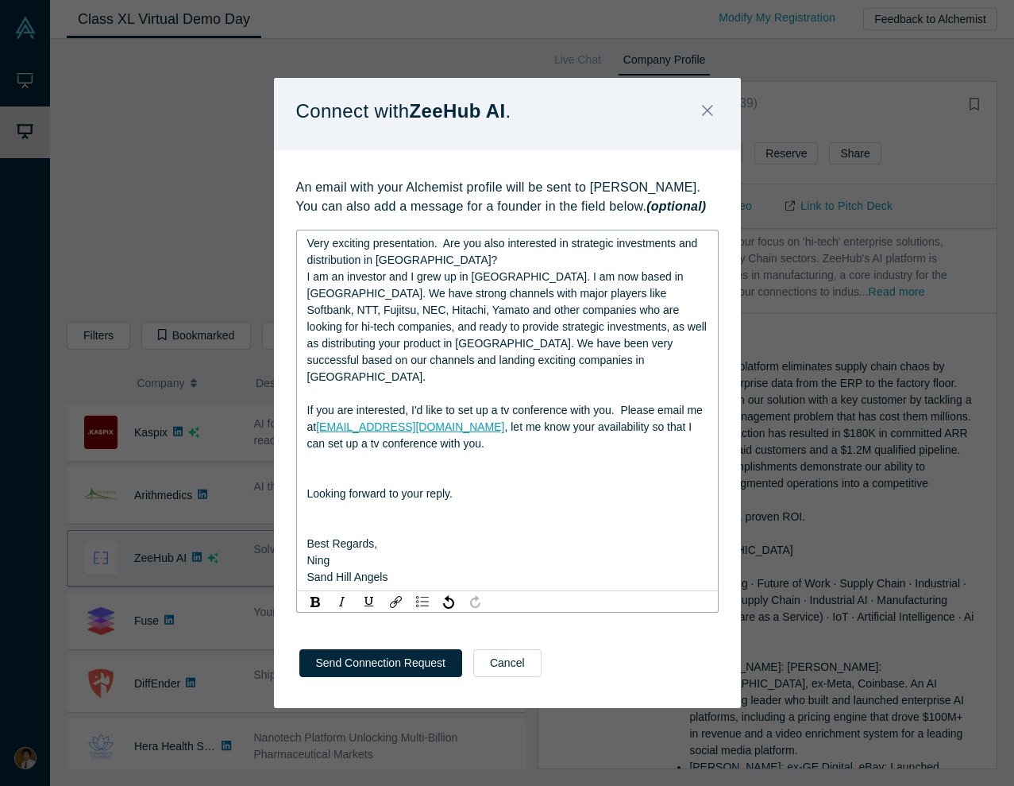
click at [375, 469] on div "rdw-editor" at bounding box center [507, 477] width 401 height 17
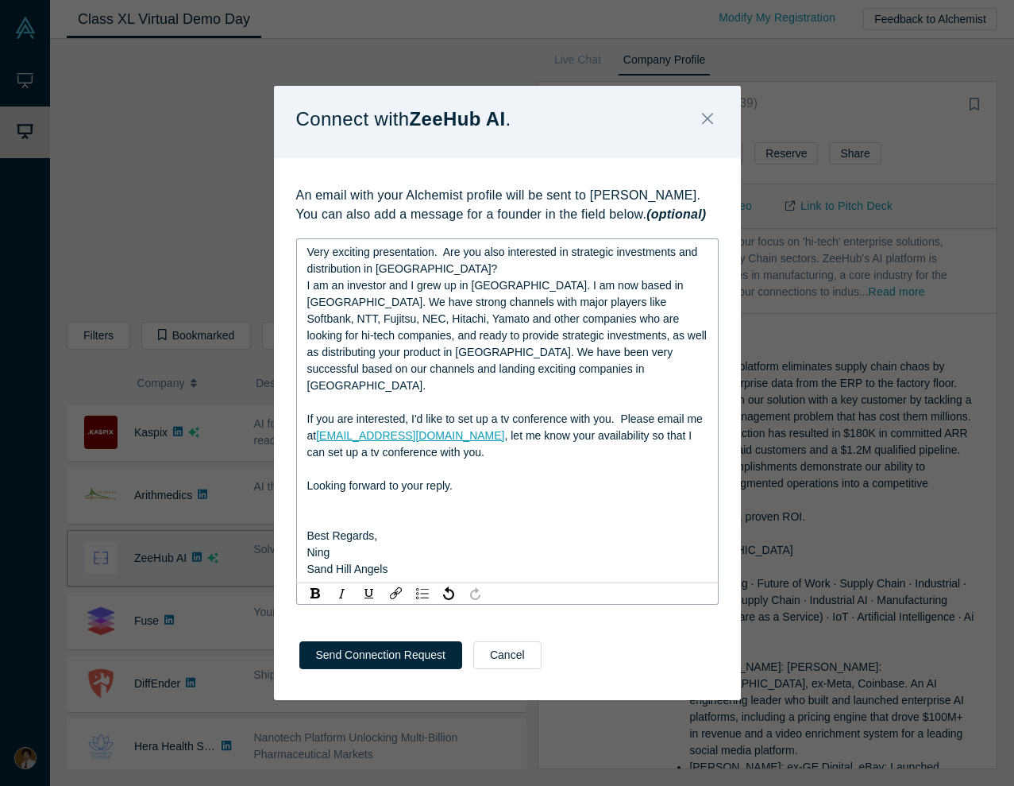
click at [364, 494] on div "rdw-editor" at bounding box center [507, 502] width 401 height 17
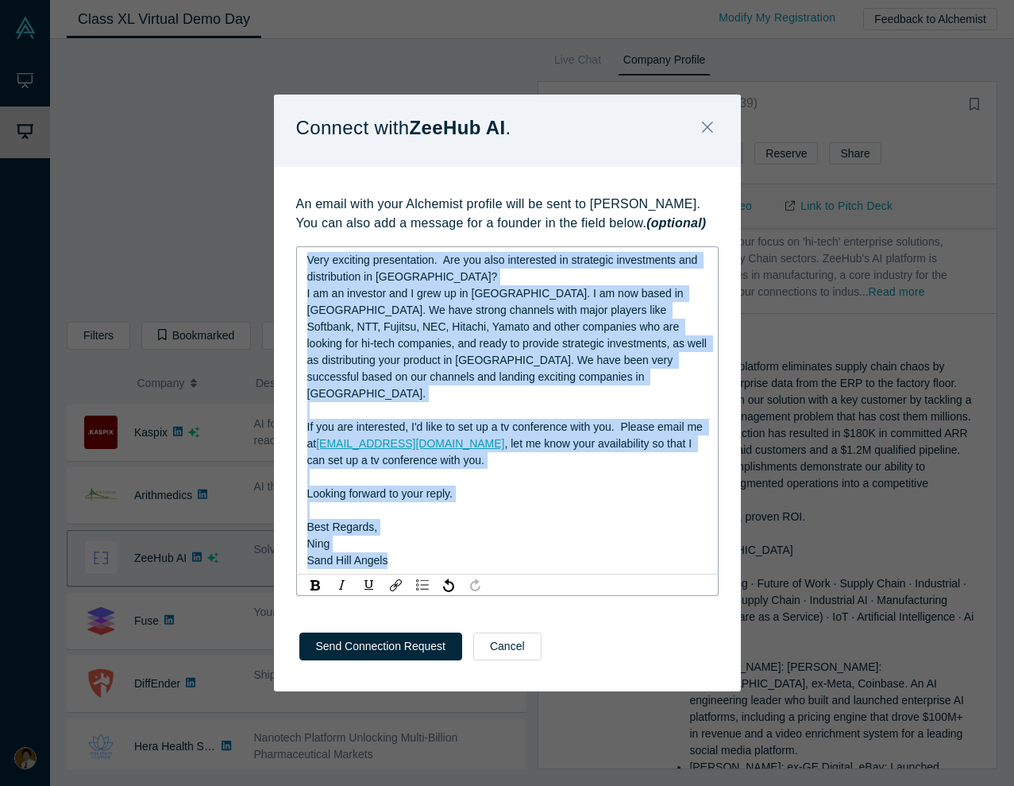
drag, startPoint x: 306, startPoint y: 272, endPoint x: 609, endPoint y: 577, distance: 429.7
click at [609, 574] on div "Very exciting presentation. Are you also interested in strategic investments an…" at bounding box center [507, 410] width 423 height 328
copy div "Very exciting presentation. Are you also interested in strategic investments an…"
click at [389, 598] on button "Send Connection Request" at bounding box center [380, 646] width 163 height 28
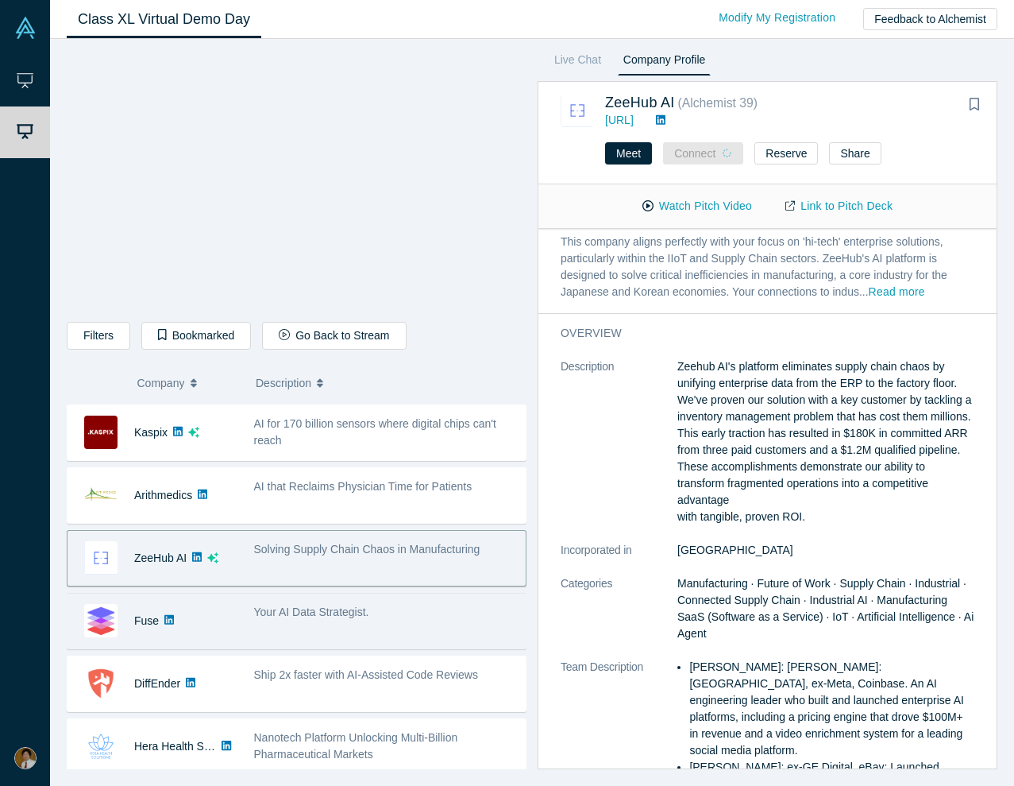
click at [341, 598] on div "Your AI Data Strategist." at bounding box center [385, 621] width 280 height 50
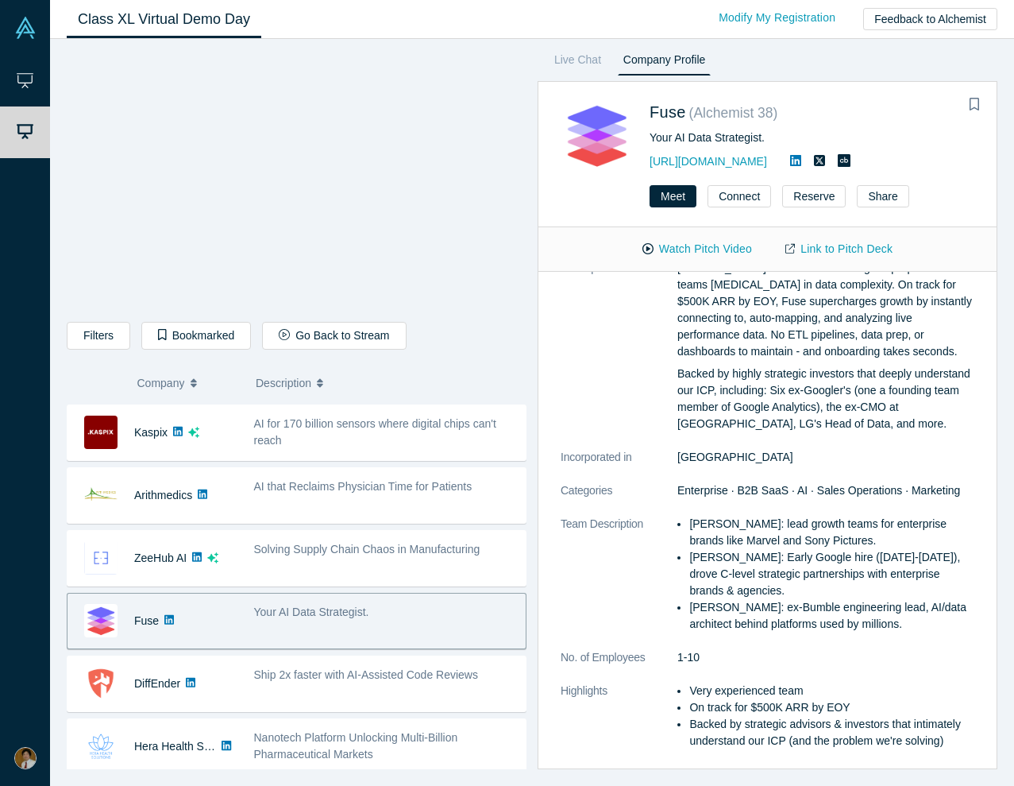
scroll to position [0, 0]
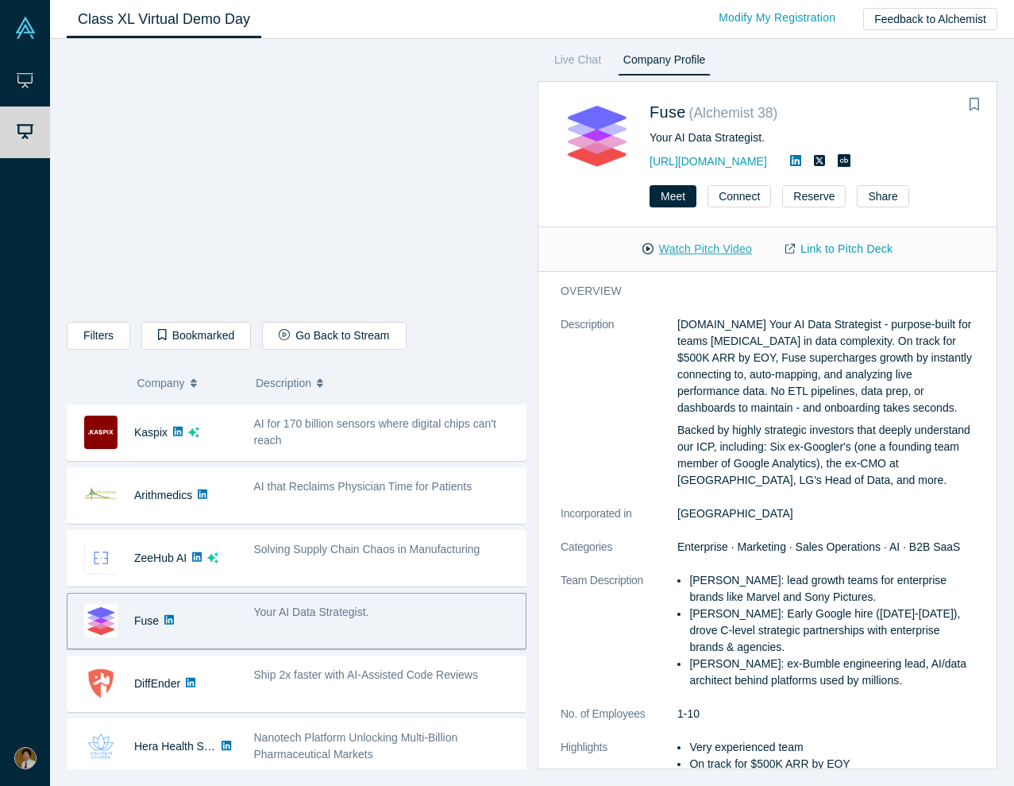
click at [697, 250] on button "Watch Pitch Video" at bounding box center [697, 249] width 143 height 28
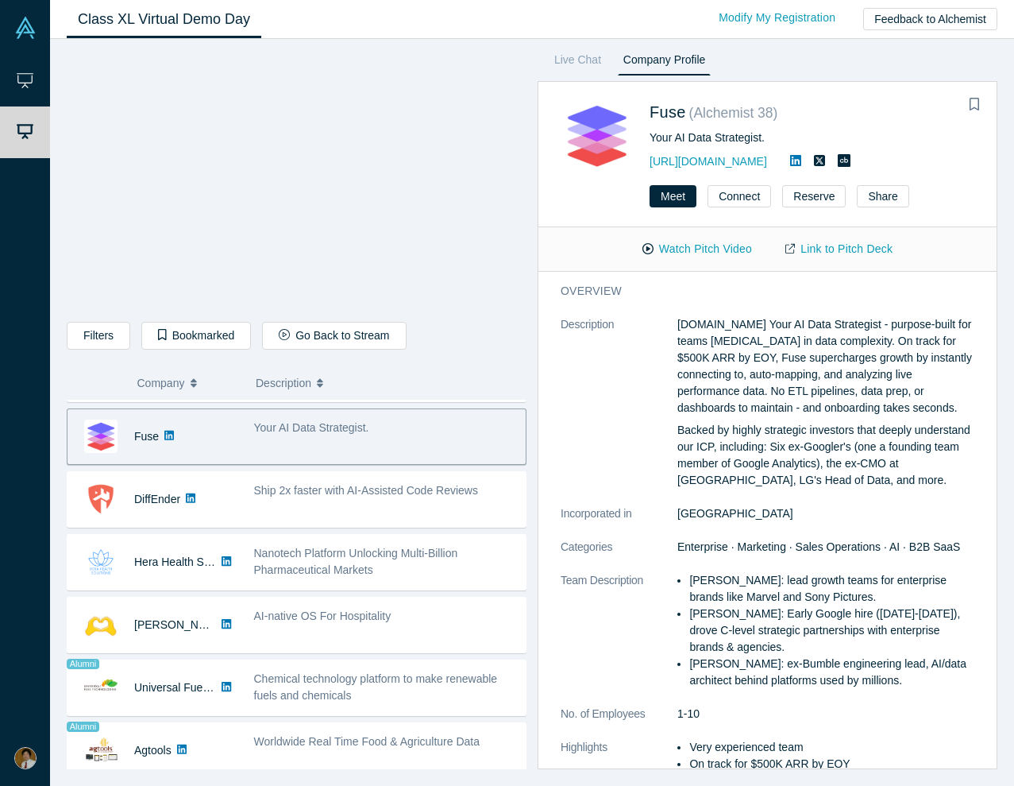
scroll to position [709, 0]
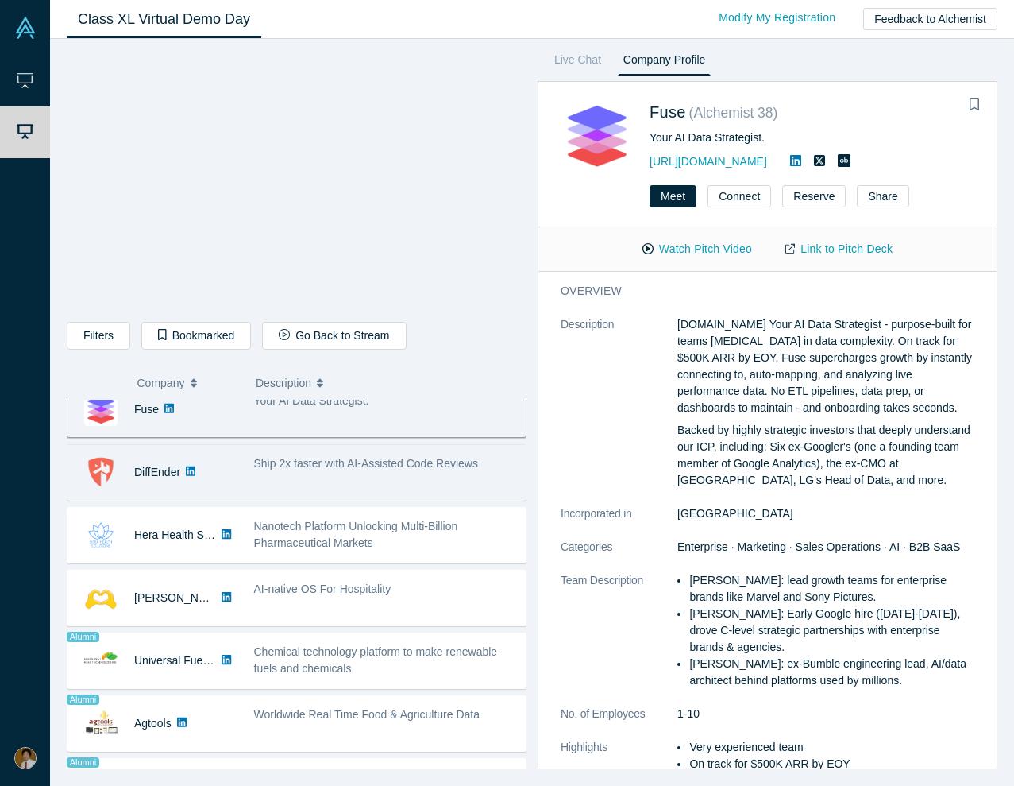
click at [370, 480] on div "Ship 2x faster with AI-Assisted Code Reviews" at bounding box center [385, 472] width 280 height 50
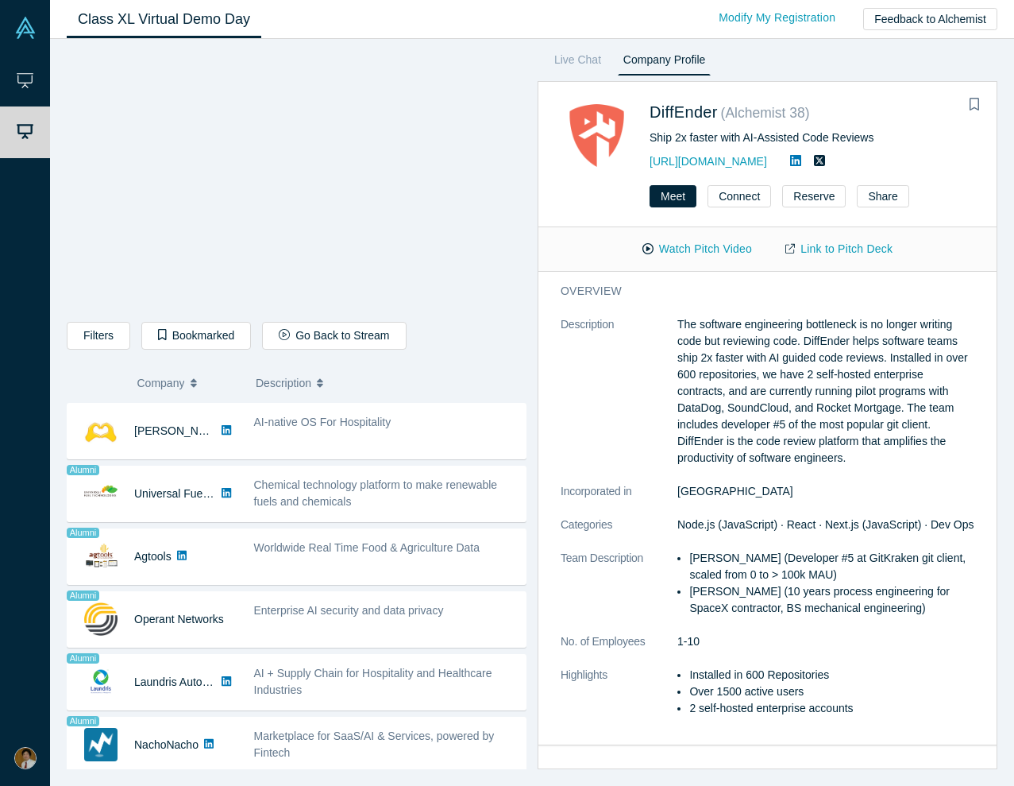
scroll to position [876, 0]
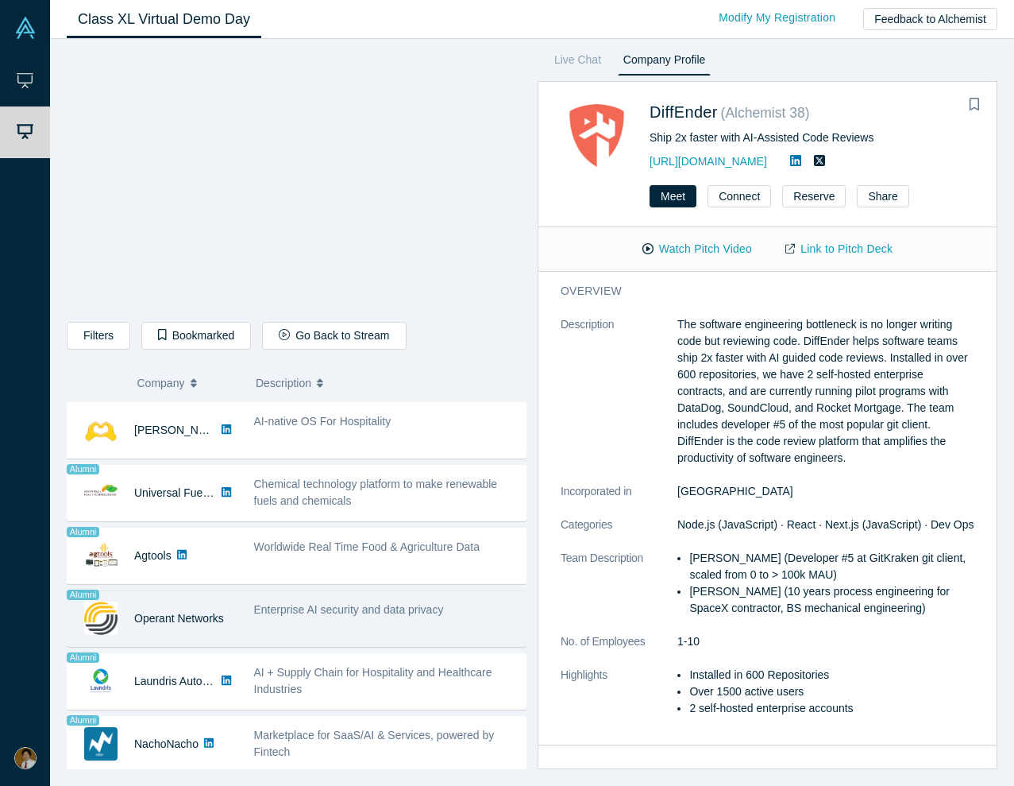
click at [322, 598] on div "Enterprise AI security and data privacy" at bounding box center [386, 609] width 264 height 17
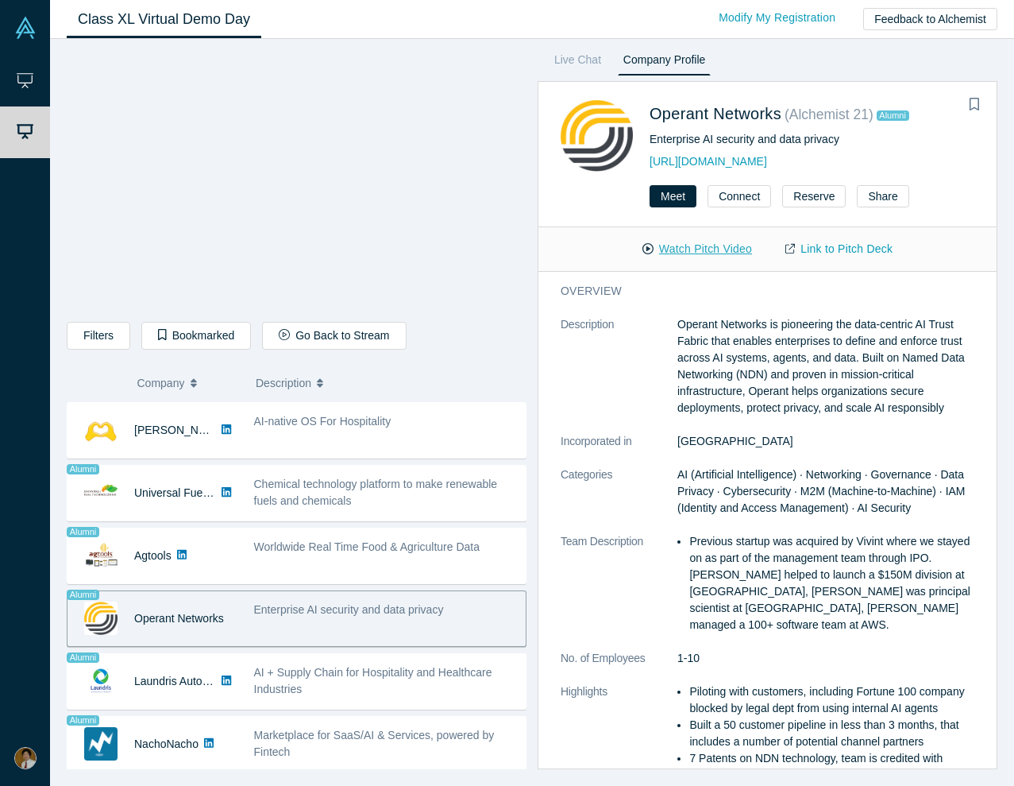
click at [674, 245] on button "Watch Pitch Video" at bounding box center [697, 249] width 143 height 28
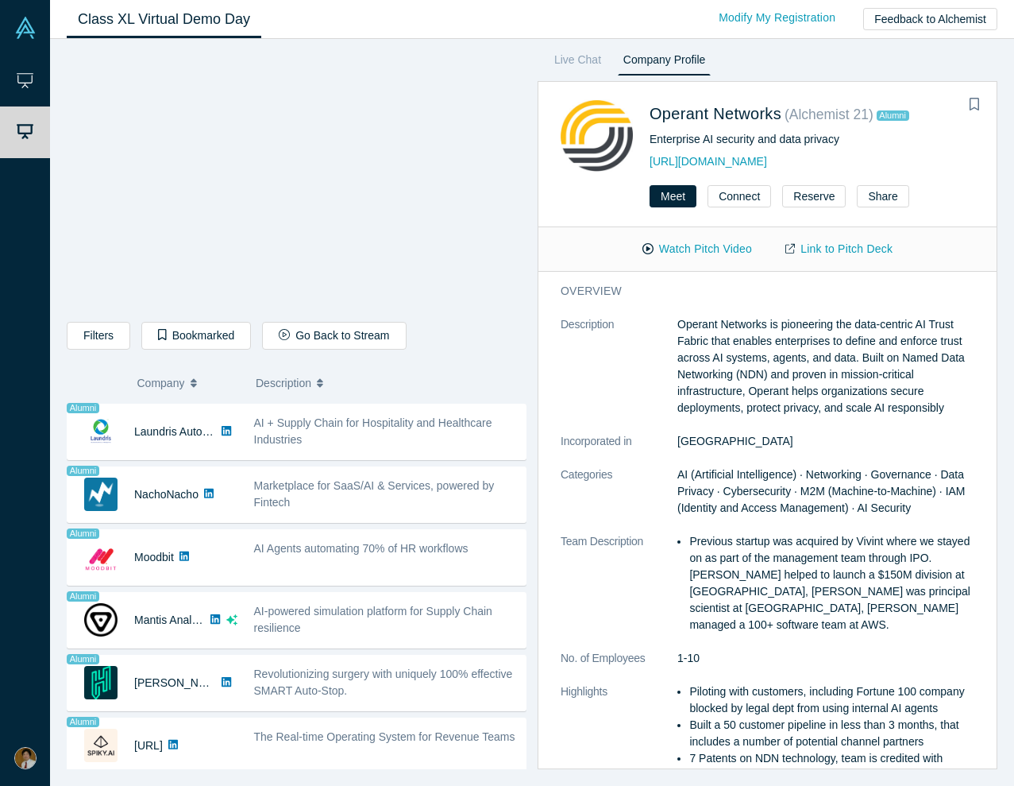
scroll to position [1137, 0]
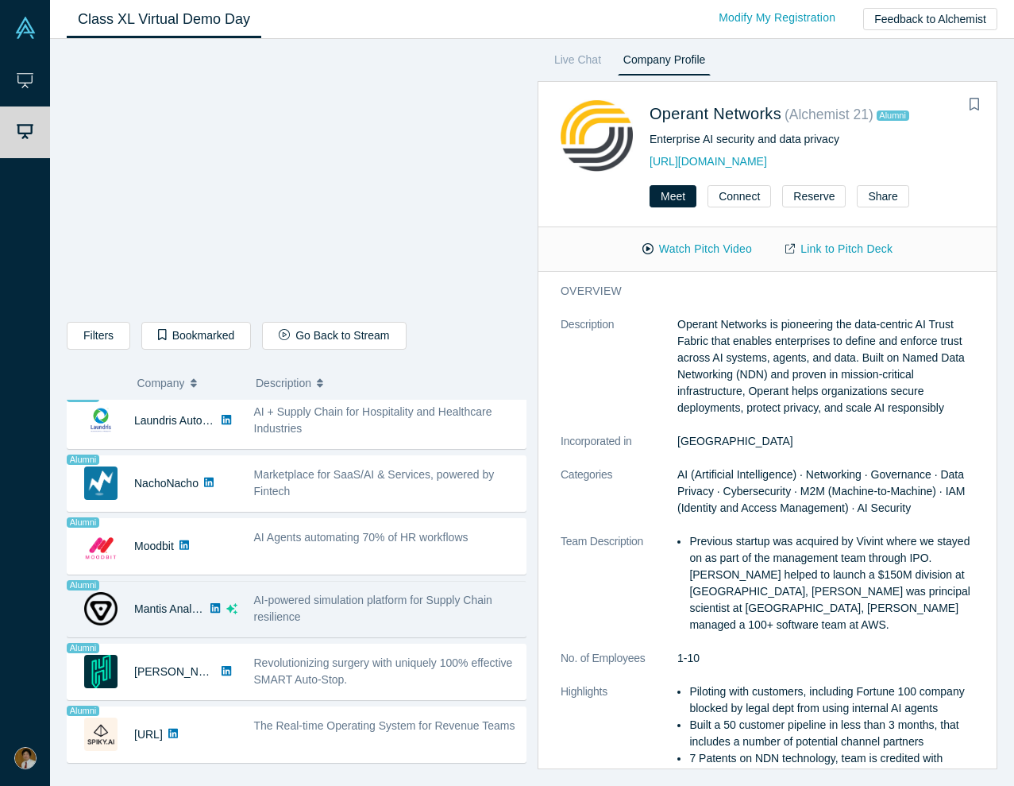
click at [357, 598] on span "AI-powered simulation platform for Supply Chain resilience" at bounding box center [373, 607] width 238 height 29
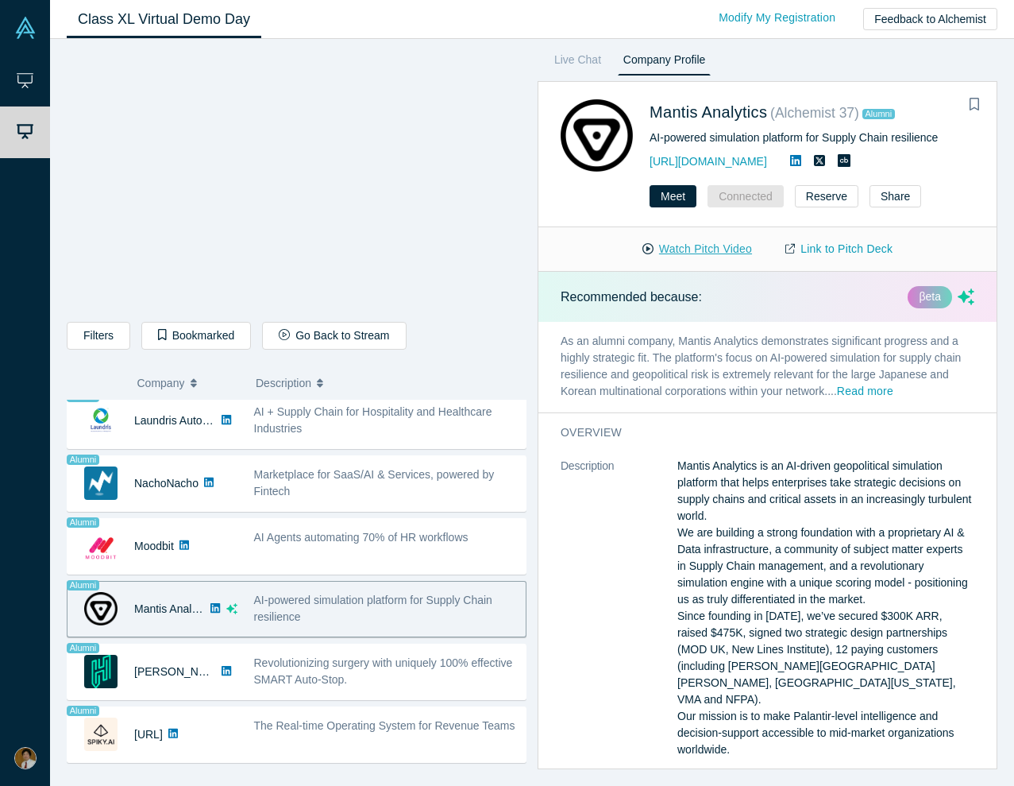
click at [689, 242] on button "Watch Pitch Video" at bounding box center [697, 249] width 143 height 28
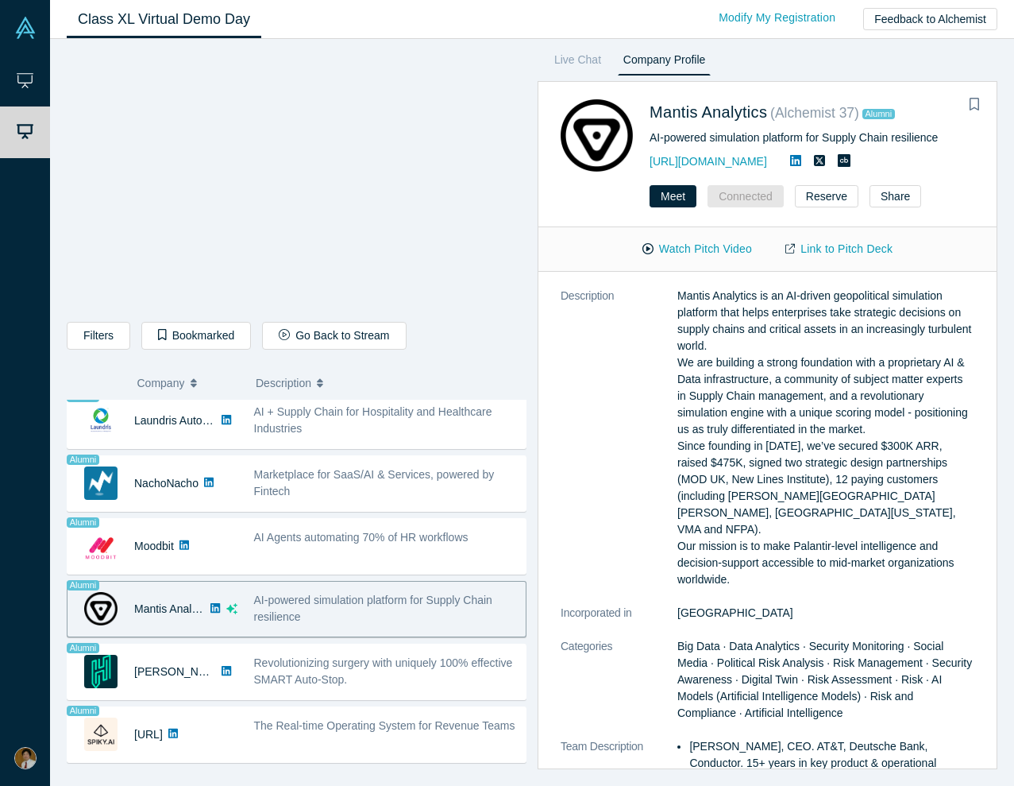
scroll to position [0, 0]
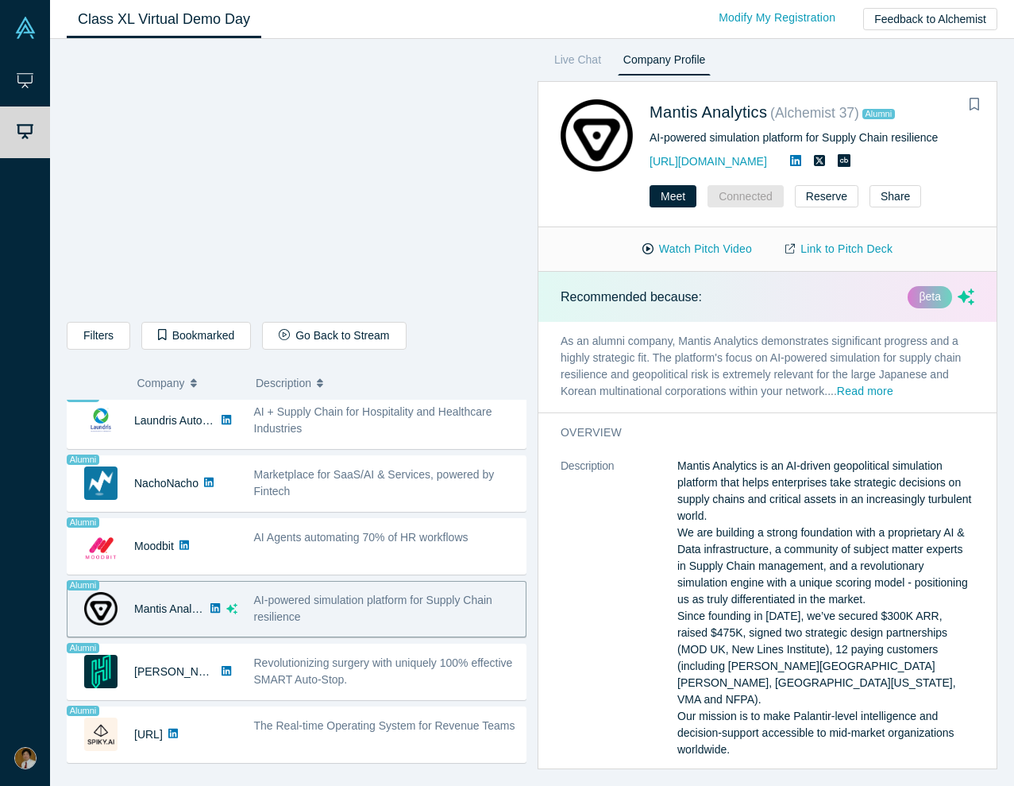
click at [615, 598] on dt "Description" at bounding box center [619, 616] width 117 height 317
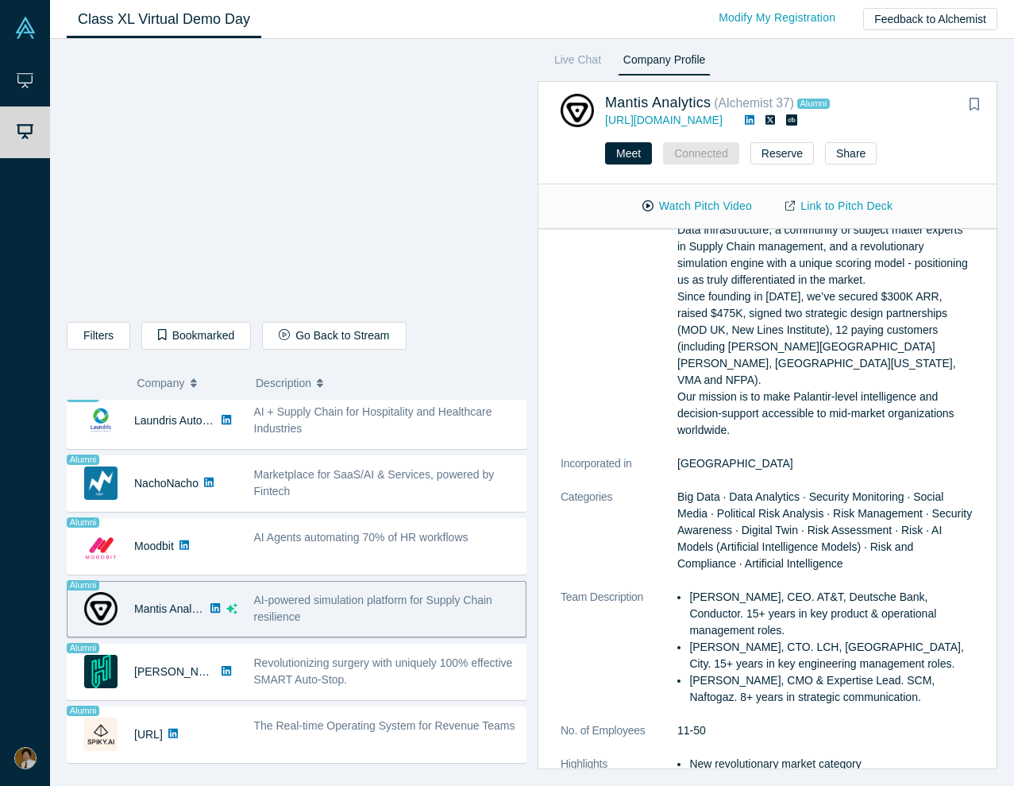
scroll to position [283, 0]
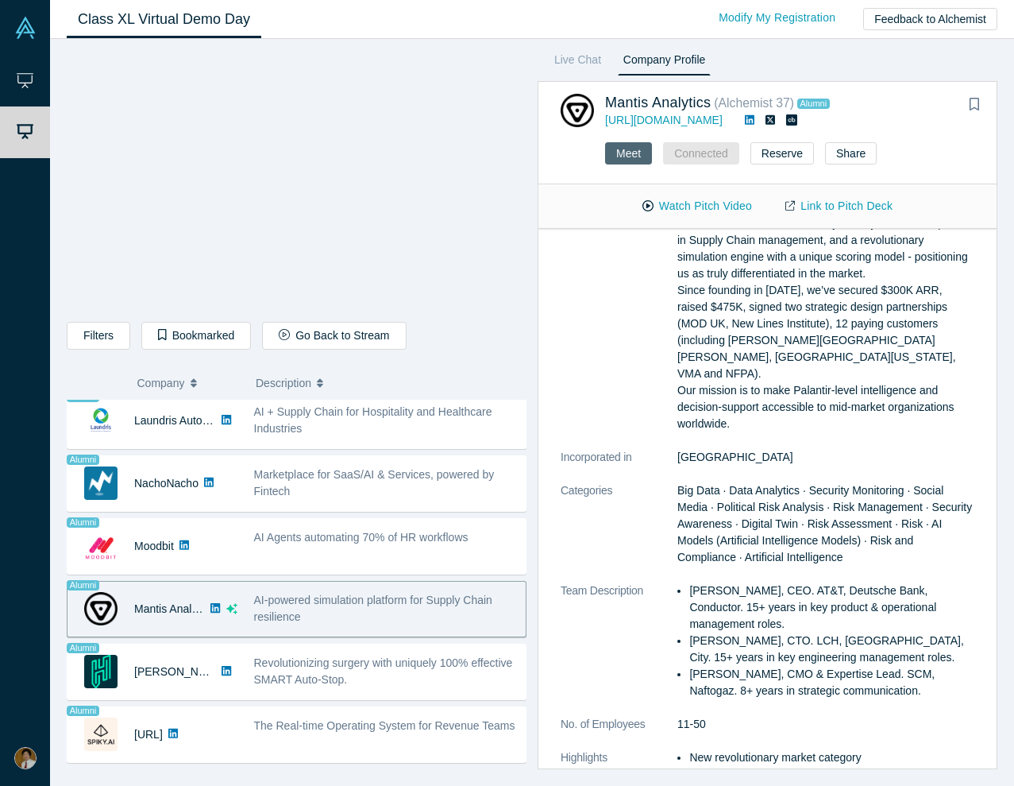
click at [625, 155] on button "Meet" at bounding box center [628, 153] width 47 height 22
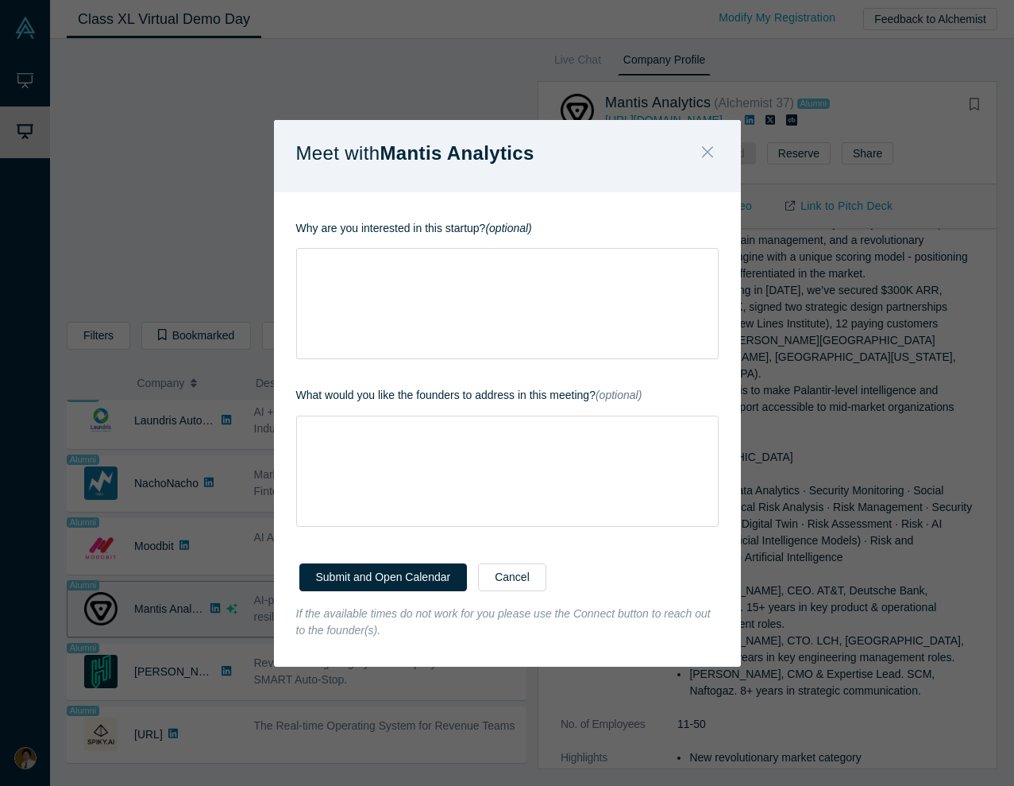
click at [710, 147] on icon "Close" at bounding box center [706, 152] width 11 height 11
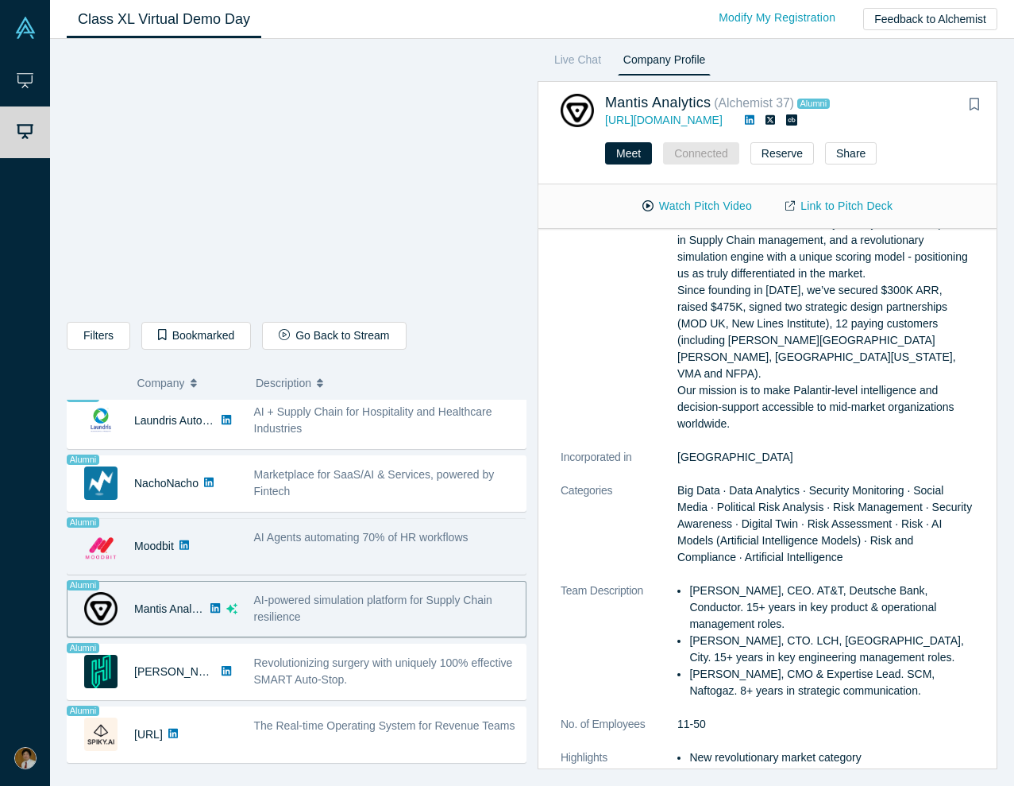
click at [335, 559] on div "AI Agents automating 70% of HR workflows" at bounding box center [385, 546] width 280 height 50
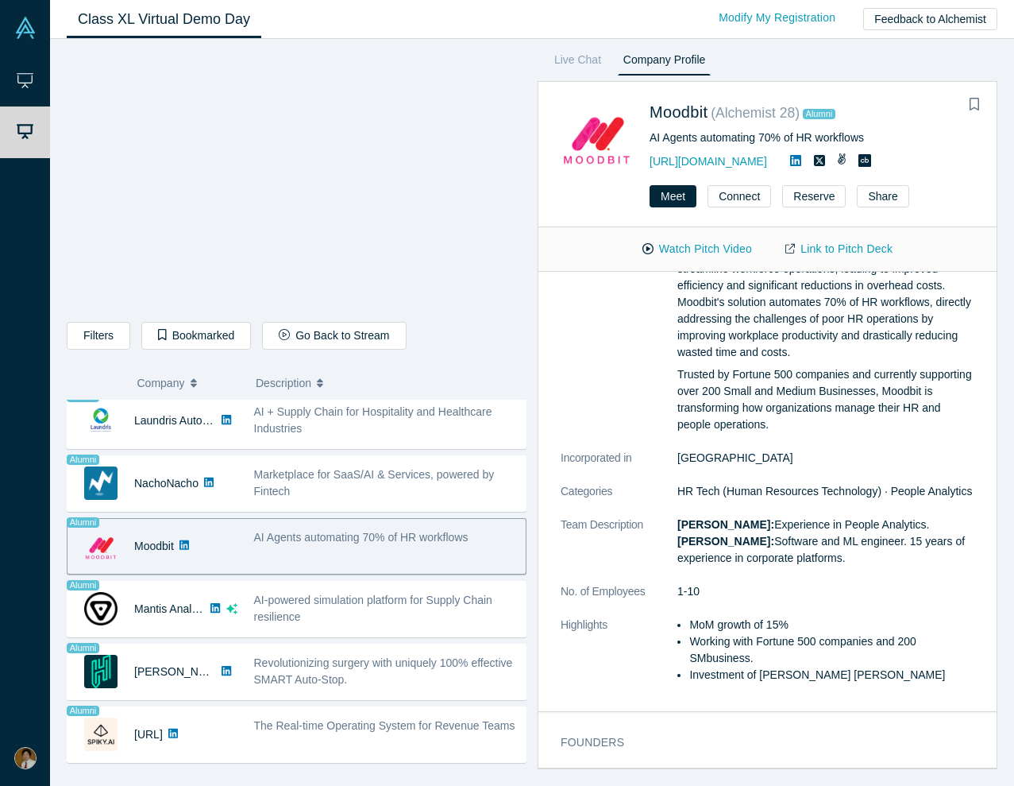
scroll to position [0, 0]
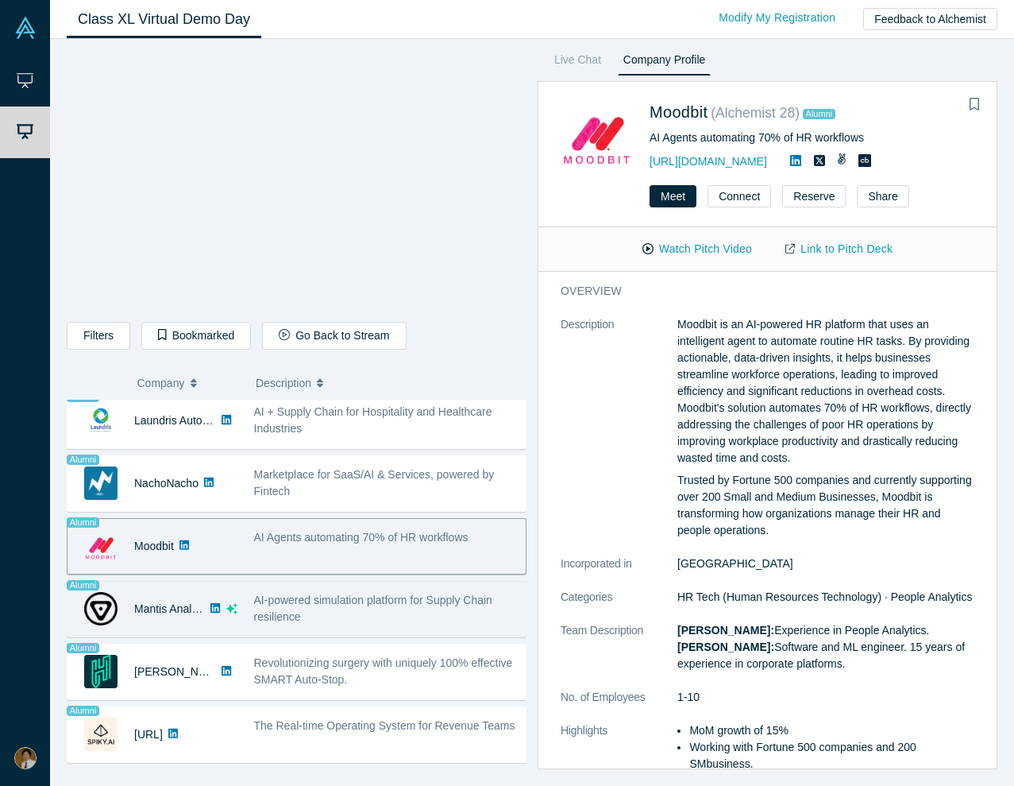
click at [329, 598] on span "AI-powered simulation platform for Supply Chain resilience" at bounding box center [373, 607] width 238 height 29
